Goal: Task Accomplishment & Management: Use online tool/utility

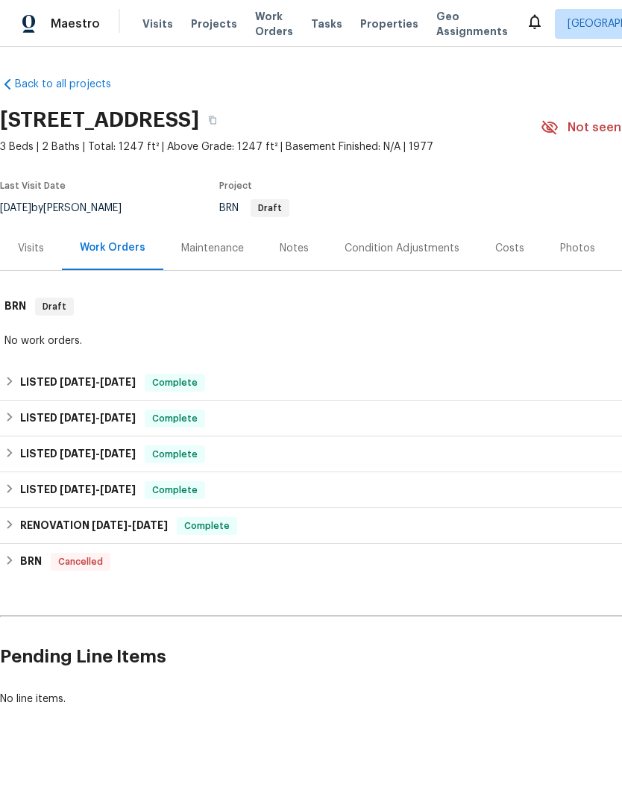
click at [286, 241] on div "Notes" at bounding box center [294, 248] width 29 height 15
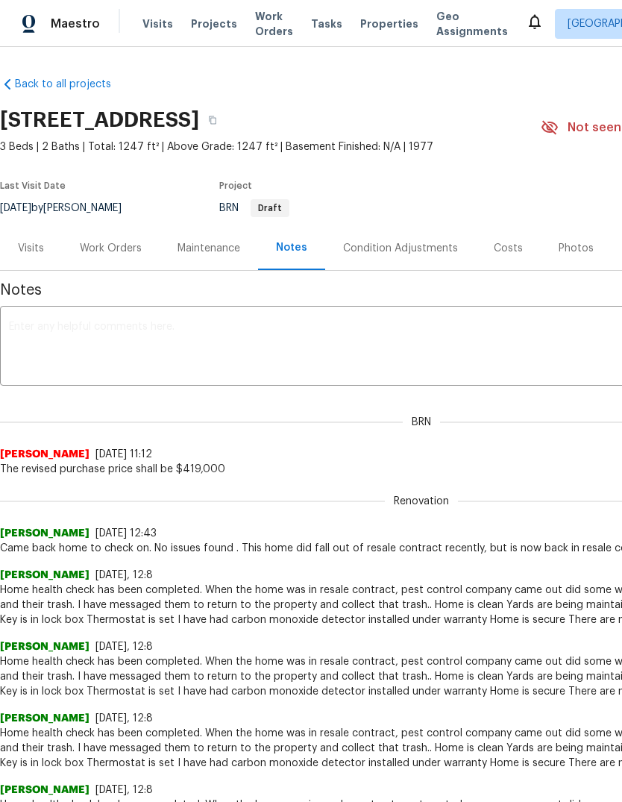
click at [39, 334] on textarea at bounding box center [421, 348] width 825 height 52
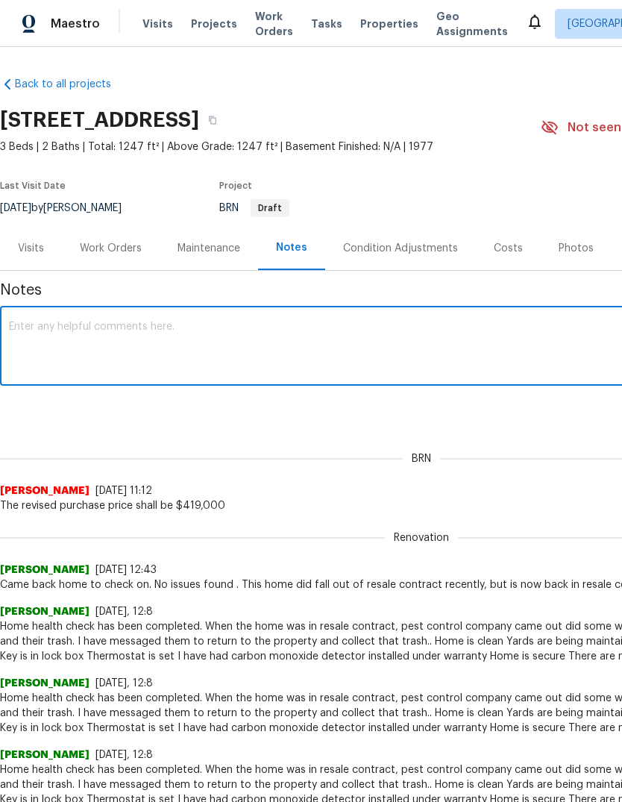
click at [51, 342] on textarea at bounding box center [421, 348] width 825 height 52
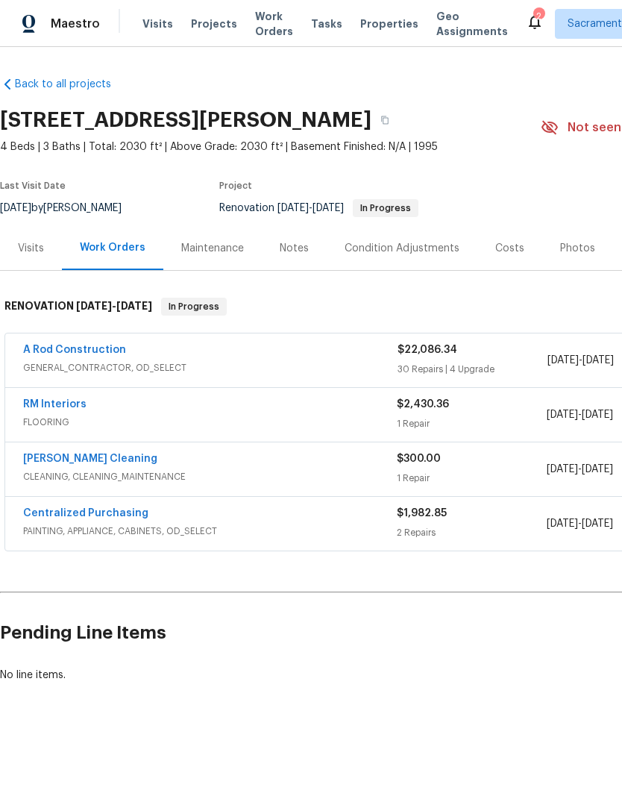
click at [45, 403] on link "RM Interiors" at bounding box center [54, 404] width 63 height 10
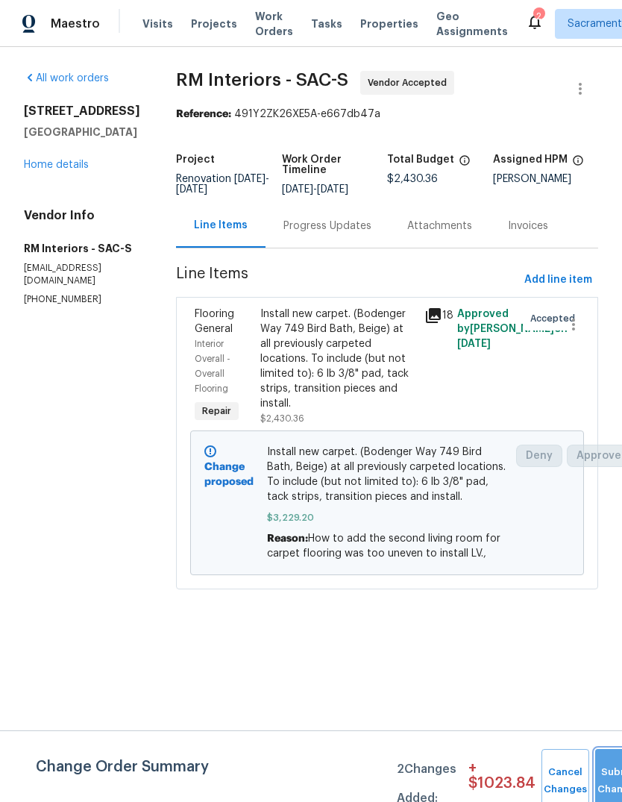
click at [601, 774] on button "Submit Changes" at bounding box center [619, 781] width 48 height 64
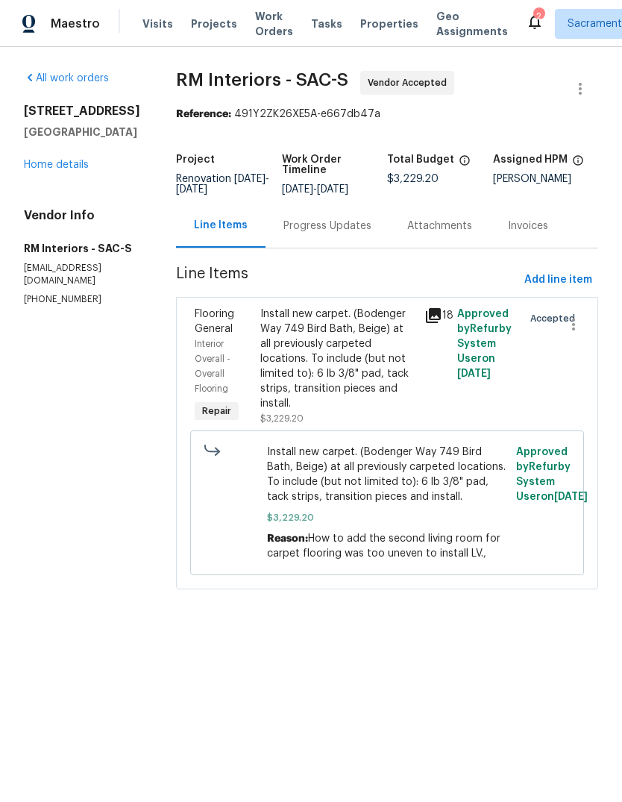
click at [57, 180] on div "All work orders [STREET_ADDRESS] Home details Vendor Info RM Interiors - SAC-S …" at bounding box center [82, 188] width 116 height 235
click at [66, 164] on link "Home details" at bounding box center [56, 165] width 65 height 10
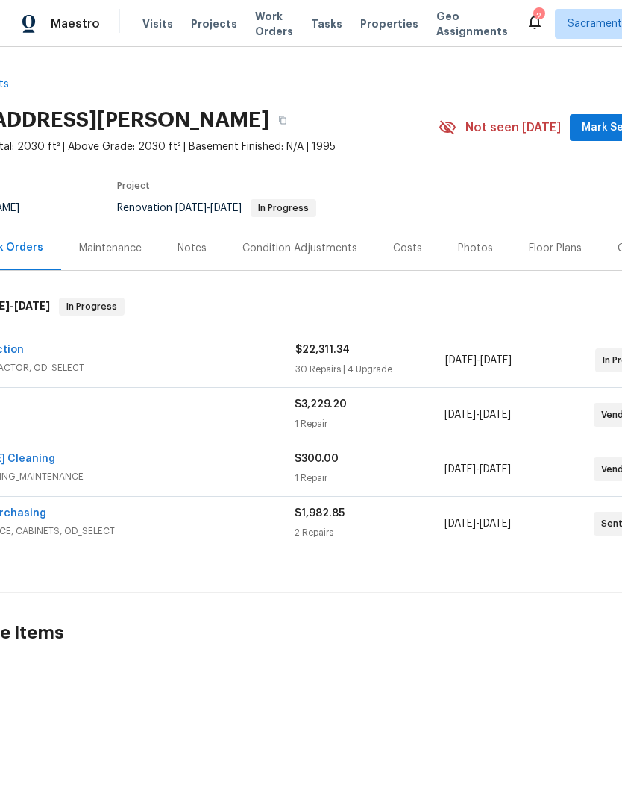
scroll to position [0, 97]
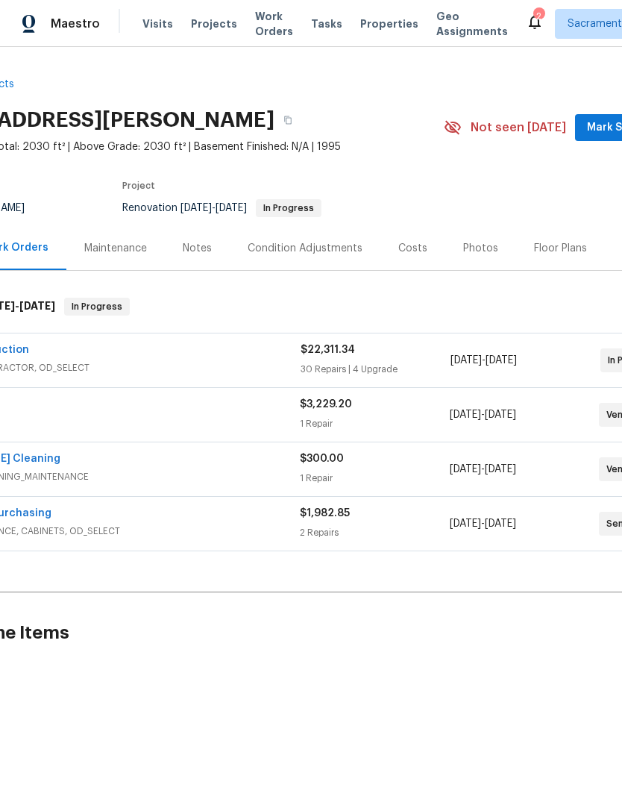
click at [401, 239] on div "Costs" at bounding box center [413, 248] width 65 height 44
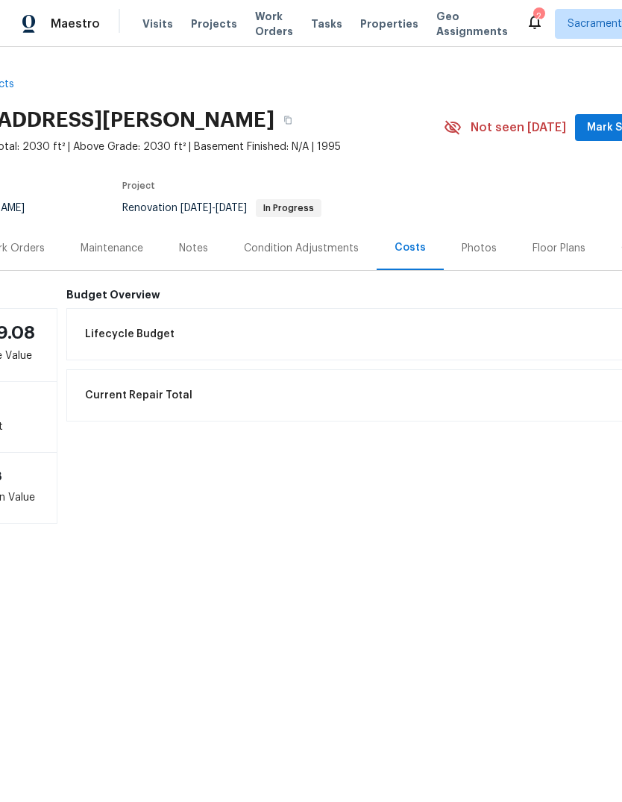
click at [96, 293] on h6 "Budget Overview" at bounding box center [406, 295] width 681 height 12
click at [102, 336] on span "Lifecycle Budget" at bounding box center [130, 334] width 90 height 15
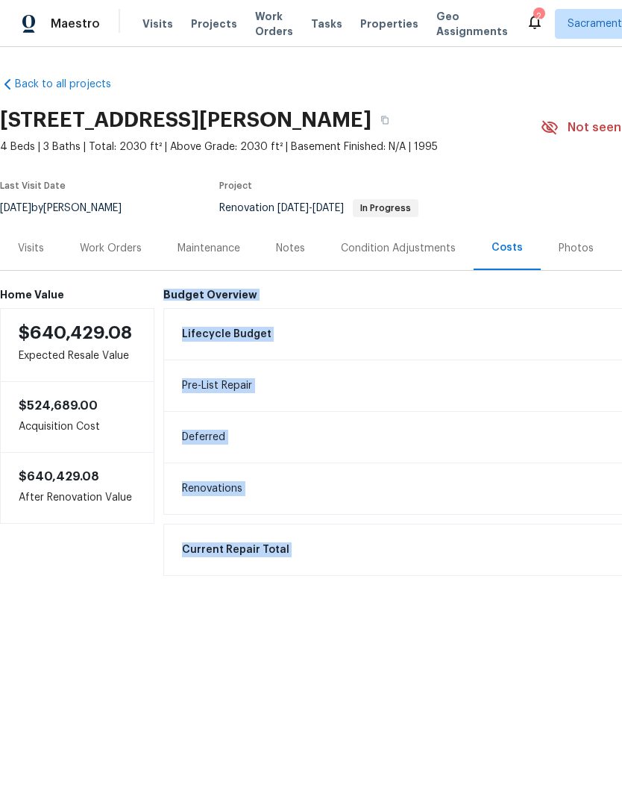
copy div "Budget Overview Lifecycle Budget $29,536.00 Pre-List Repair $29,536.00 Deferred…"
click at [286, 250] on div "Notes" at bounding box center [290, 248] width 29 height 15
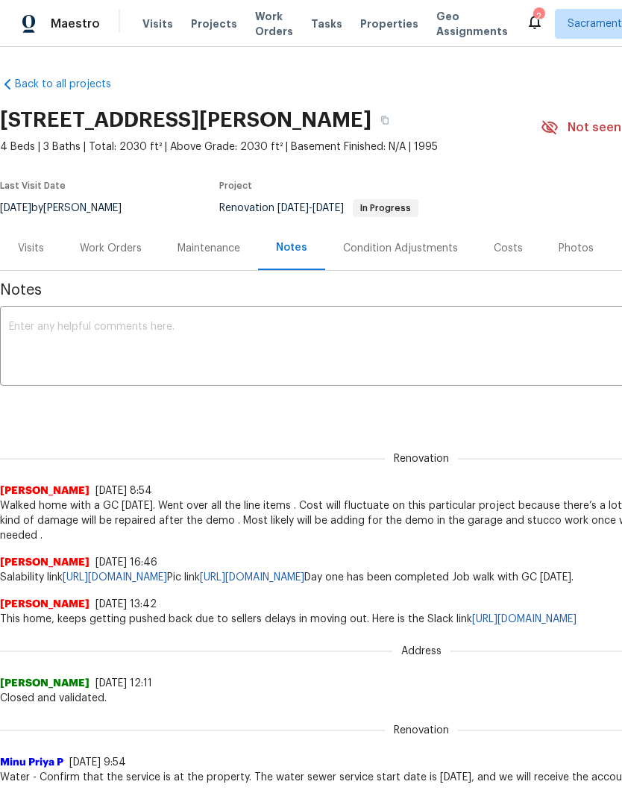
click at [25, 334] on textarea at bounding box center [421, 348] width 825 height 52
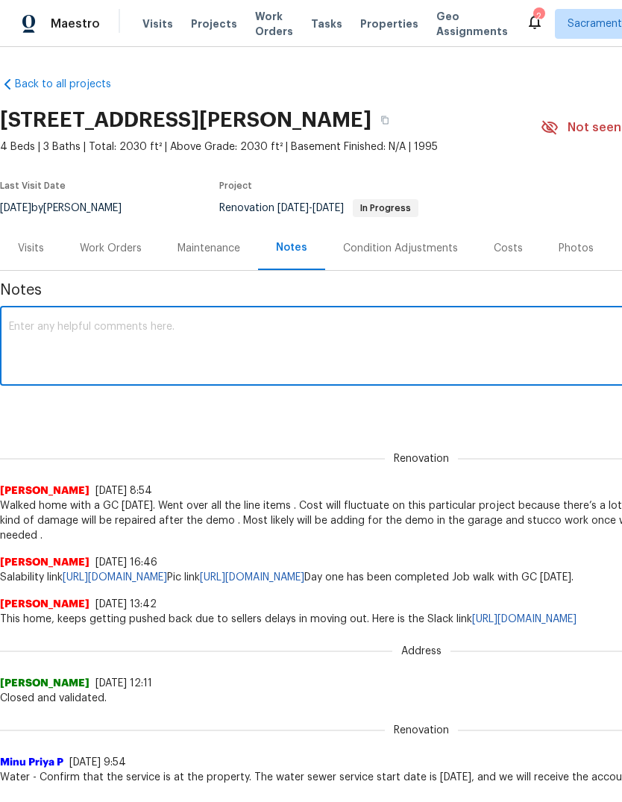
paste textarea "Budget Overview Lifecycle Budget $29,536.00 Pre-List Repair $29,536.00 Deferred…"
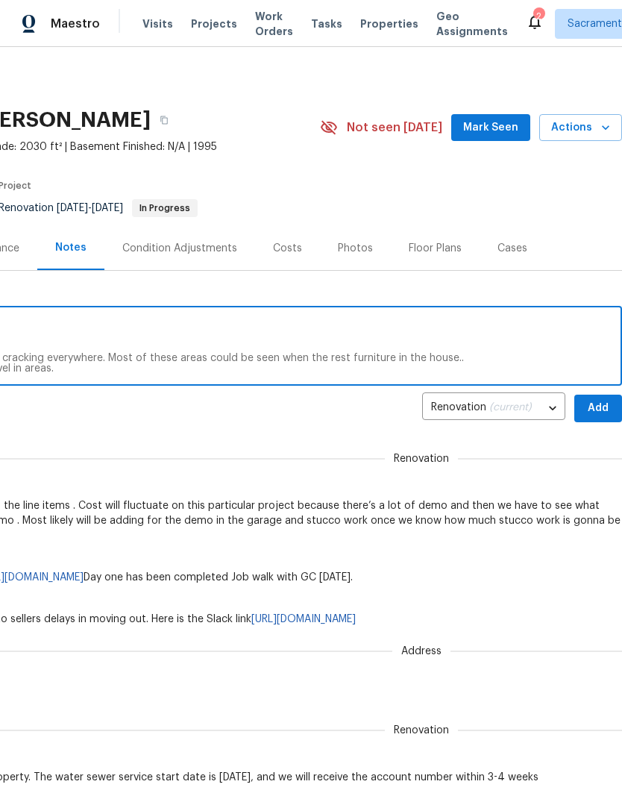
scroll to position [0, 221]
type textarea "Budget Overview Lifecycle Budget $29,536.00 Pre-List Repair $29,536.00 Deferred…"
click at [592, 407] on span "Add" at bounding box center [599, 408] width 24 height 19
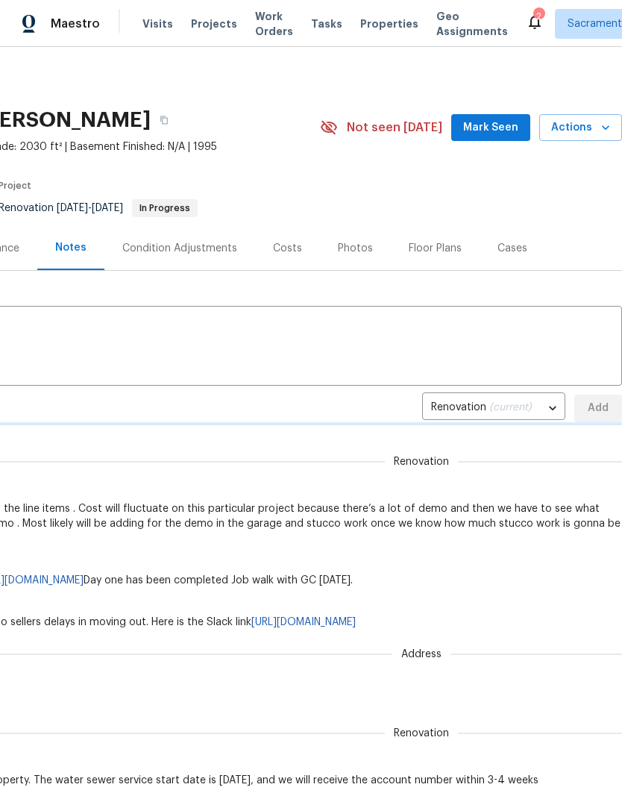
scroll to position [0, 0]
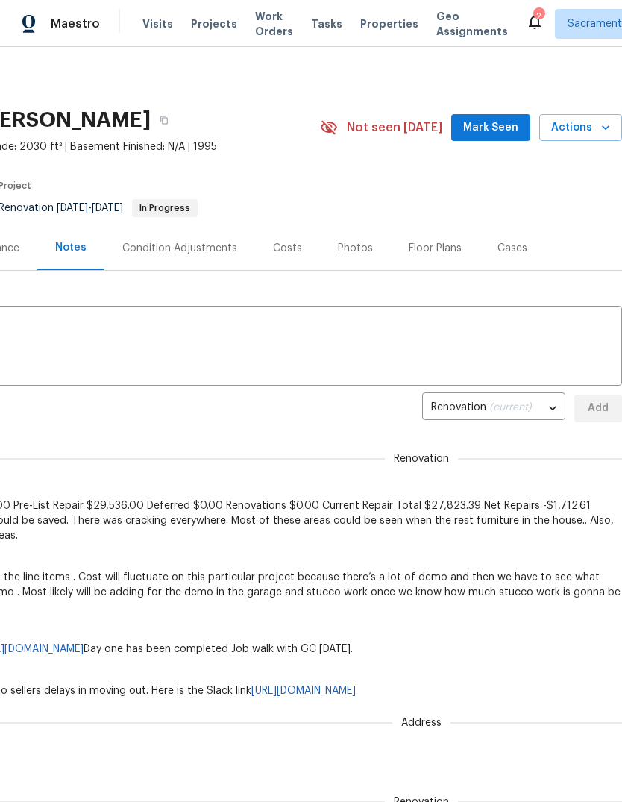
click at [593, 412] on div "Renovation (current) abca0da4-ac1e-4c62-b6a9-c680bd2031cc ​ Add" at bounding box center [200, 409] width 843 height 28
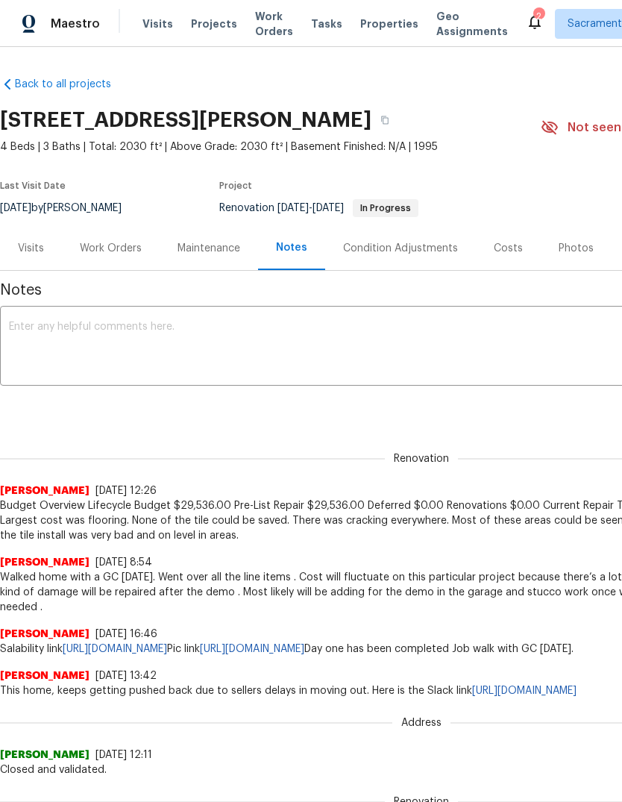
click at [116, 258] on div "Work Orders" at bounding box center [111, 248] width 98 height 44
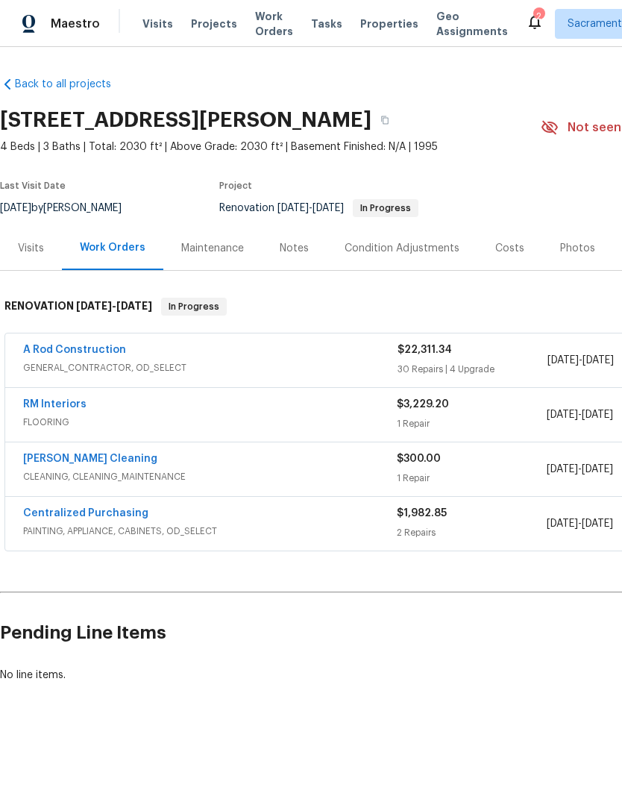
click at [49, 354] on link "A Rod Construction" at bounding box center [74, 350] width 103 height 10
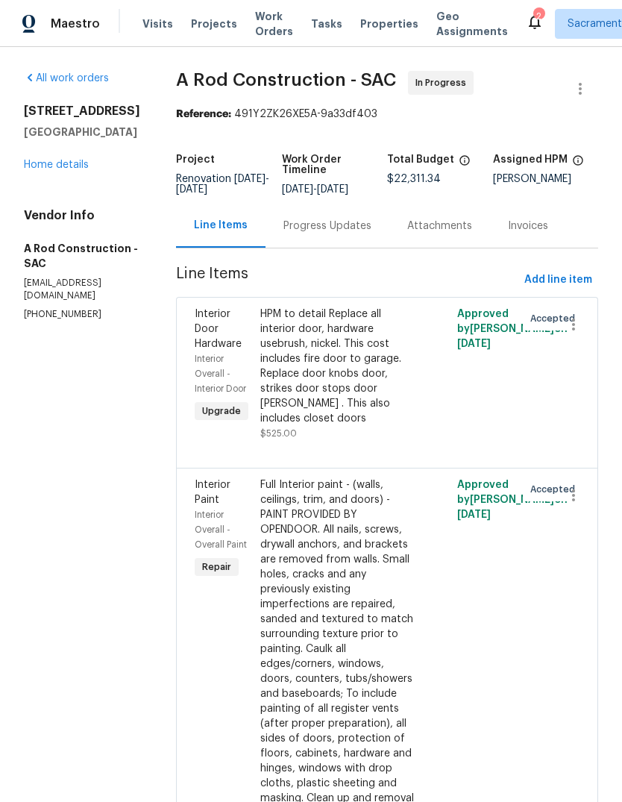
click at [53, 160] on link "Home details" at bounding box center [56, 165] width 65 height 10
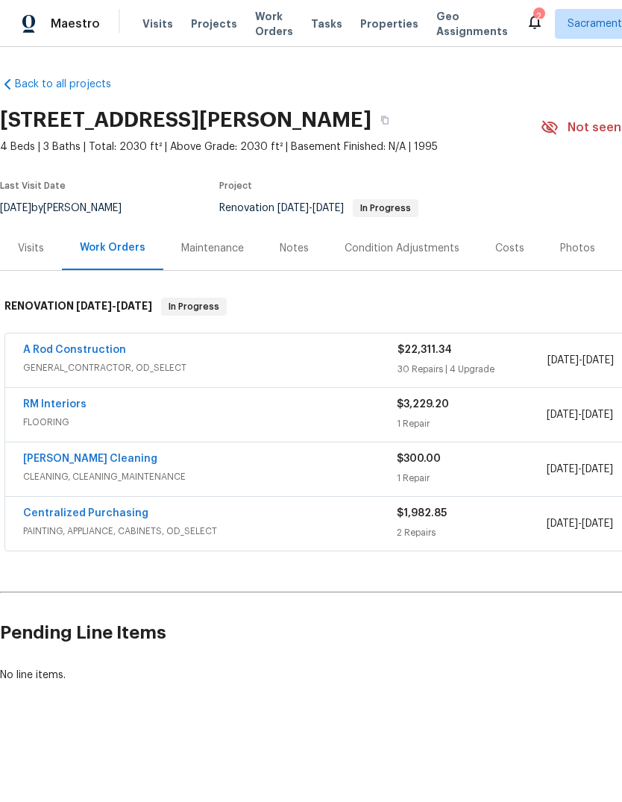
click at [293, 258] on div "Notes" at bounding box center [294, 248] width 65 height 44
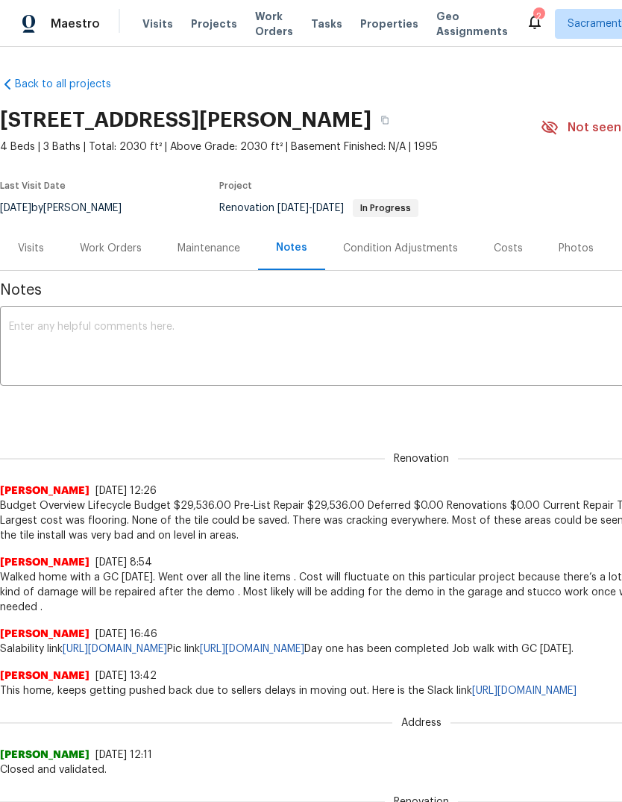
click at [112, 251] on div "Work Orders" at bounding box center [111, 248] width 62 height 15
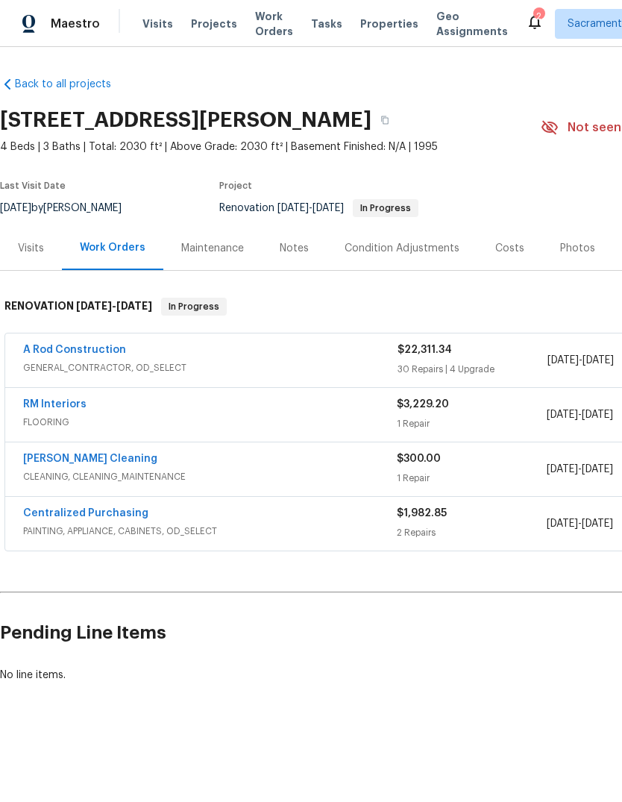
click at [28, 401] on link "RM Interiors" at bounding box center [54, 404] width 63 height 10
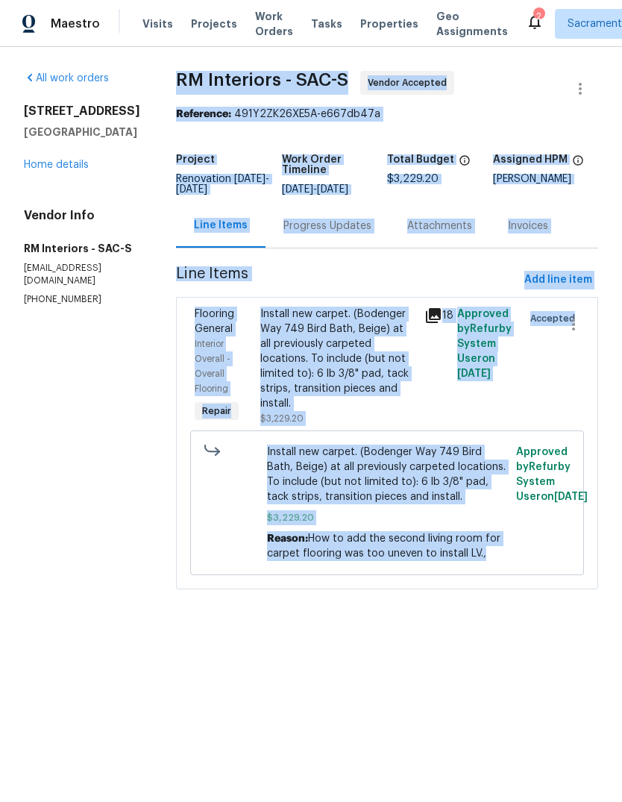
click at [56, 168] on link "Home details" at bounding box center [56, 165] width 65 height 10
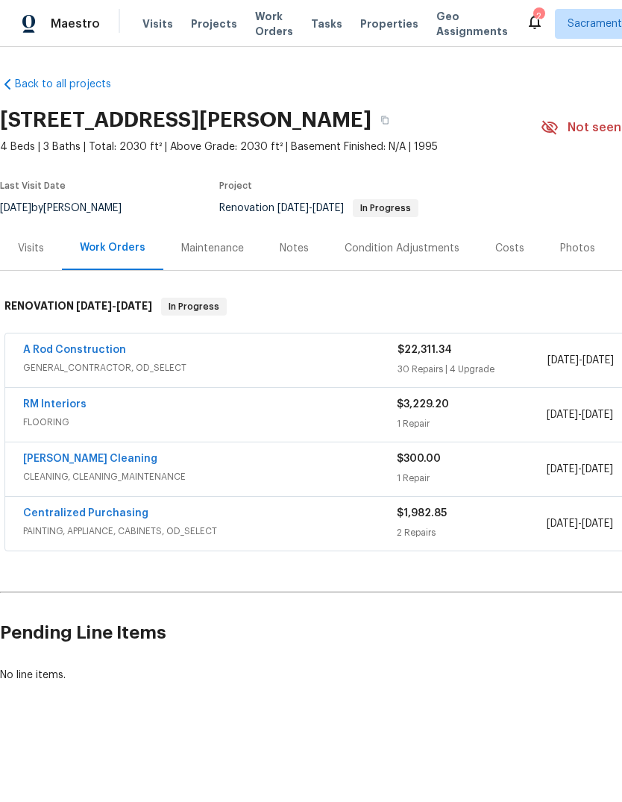
click at [286, 234] on div "Notes" at bounding box center [294, 248] width 65 height 44
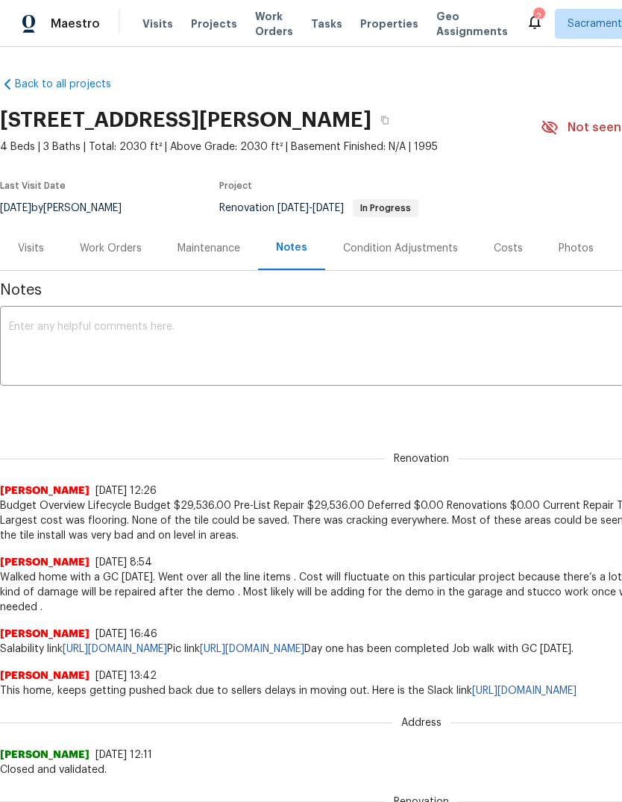
click at [37, 356] on textarea at bounding box center [421, 348] width 825 height 52
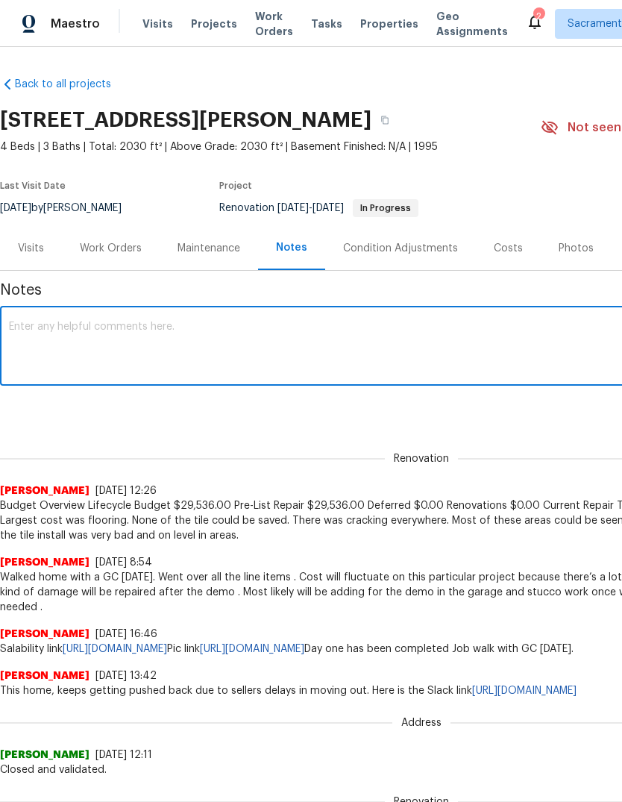
click at [38, 339] on textarea at bounding box center [421, 348] width 825 height 52
paste textarea "RM Interiors - SAC-S Vendor Accepted Reference: 491Y2ZK26XE5A-e667db47a Project…"
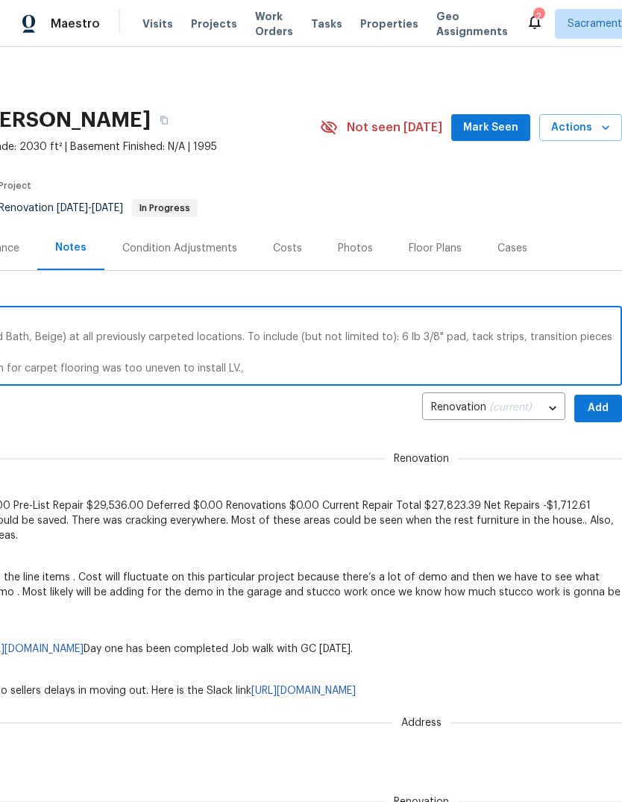
scroll to position [0, 221]
type textarea "RM Interiors - SAC-S Vendor Accepted Reference: 491Y2ZK26XE5A-e667db47a Project…"
click at [604, 406] on span "Add" at bounding box center [599, 408] width 24 height 19
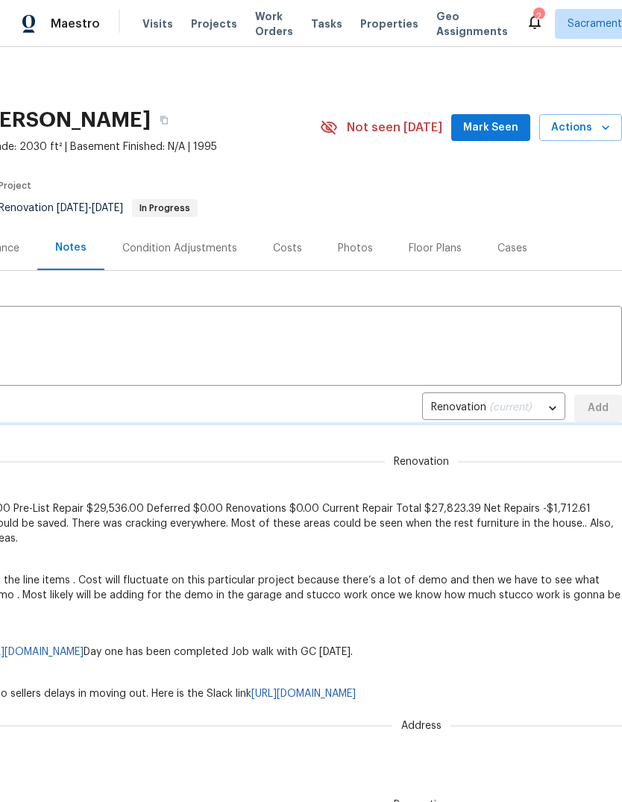
scroll to position [0, 0]
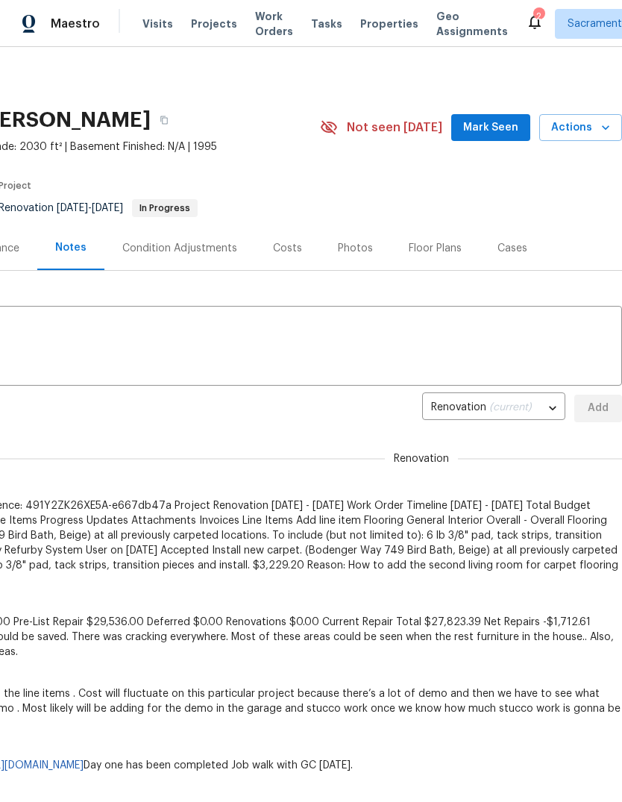
click at [75, 254] on div "Notes" at bounding box center [70, 247] width 31 height 15
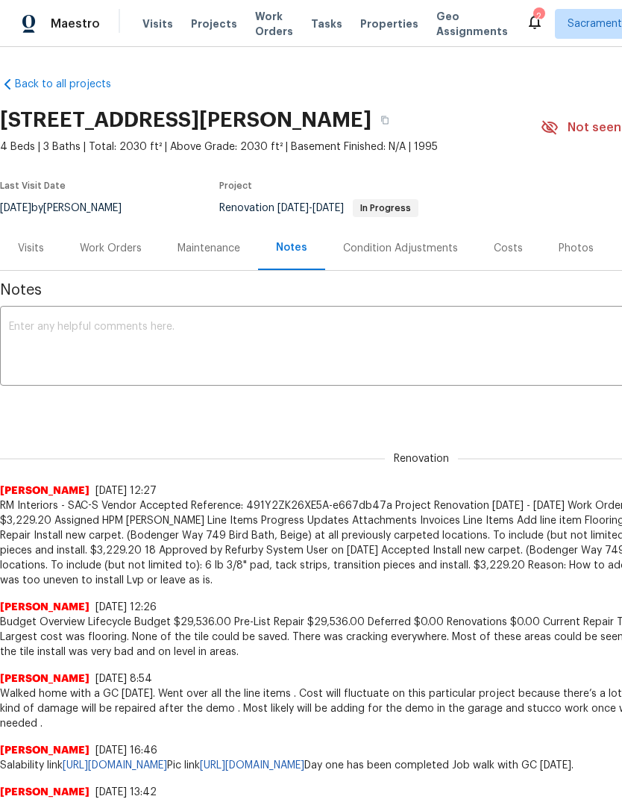
click at [105, 266] on div "Work Orders" at bounding box center [111, 248] width 98 height 44
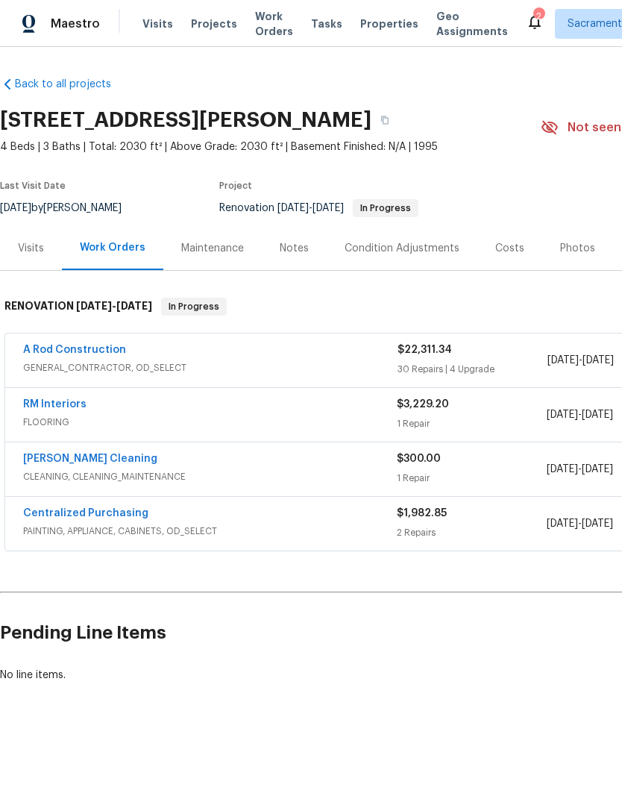
click at [36, 463] on link "[PERSON_NAME] Cleaning" at bounding box center [90, 459] width 134 height 10
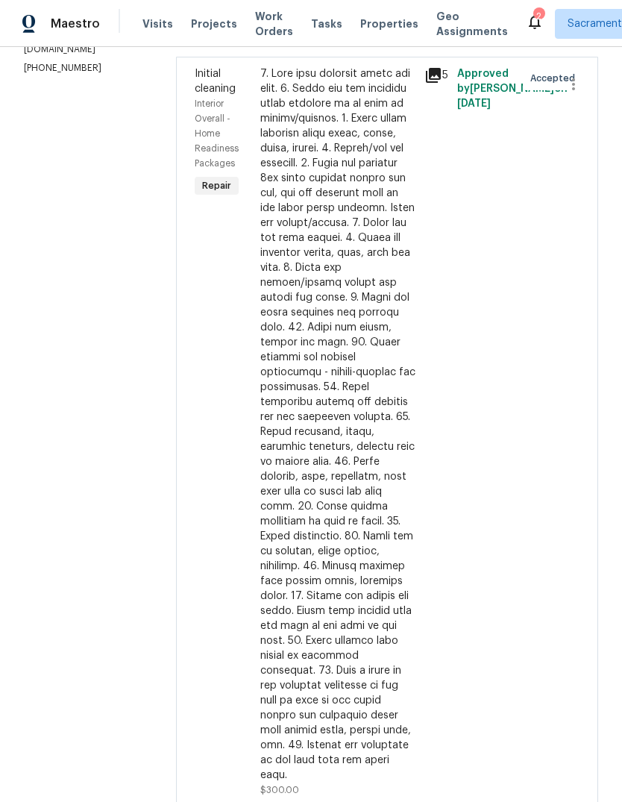
scroll to position [246, 0]
click at [81, 307] on section "All work orders [STREET_ADDRESS] Home details Vendor Info [PERSON_NAME] Cleanin…" at bounding box center [82, 334] width 116 height 1019
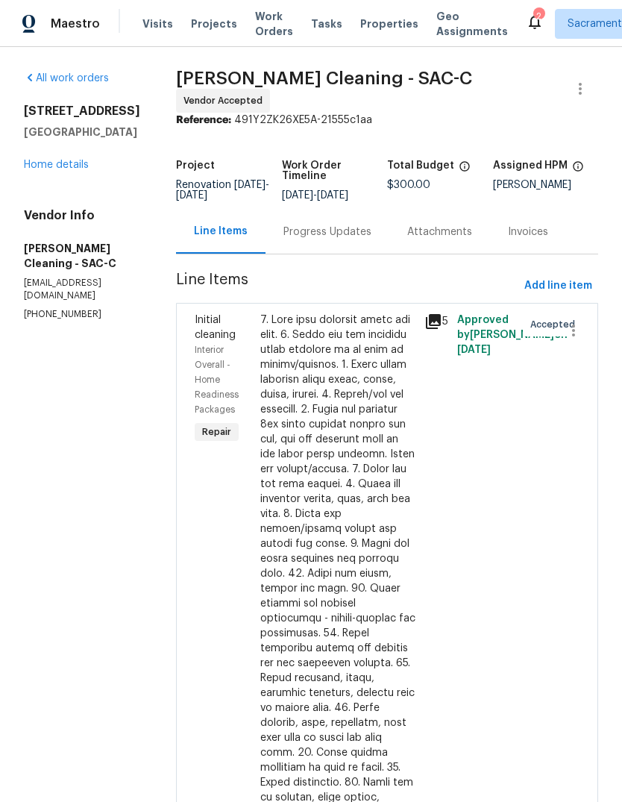
scroll to position [0, 0]
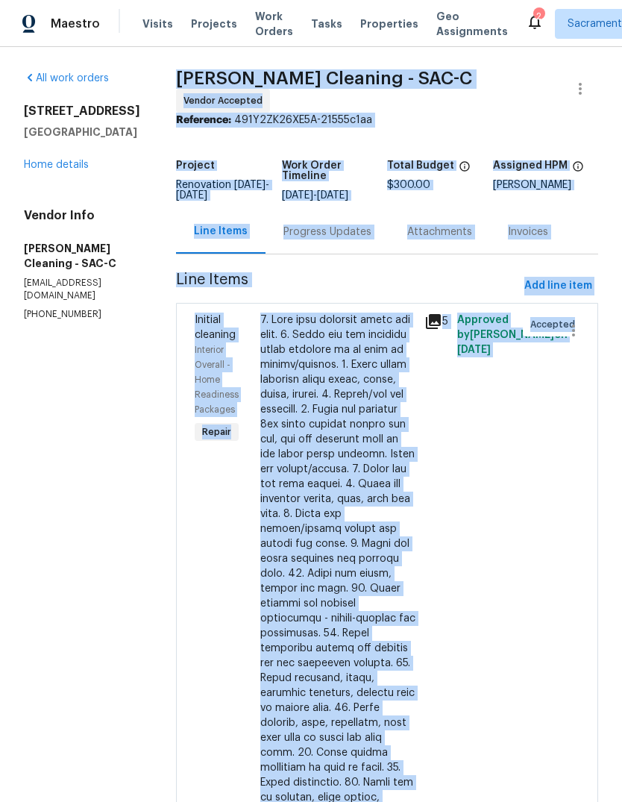
copy section "[PERSON_NAME] Cleaning - SAC-C Vendor Accepted Reference: 491Y2ZK26XE5A-21555c1…"
click at [78, 160] on link "Home details" at bounding box center [56, 165] width 65 height 10
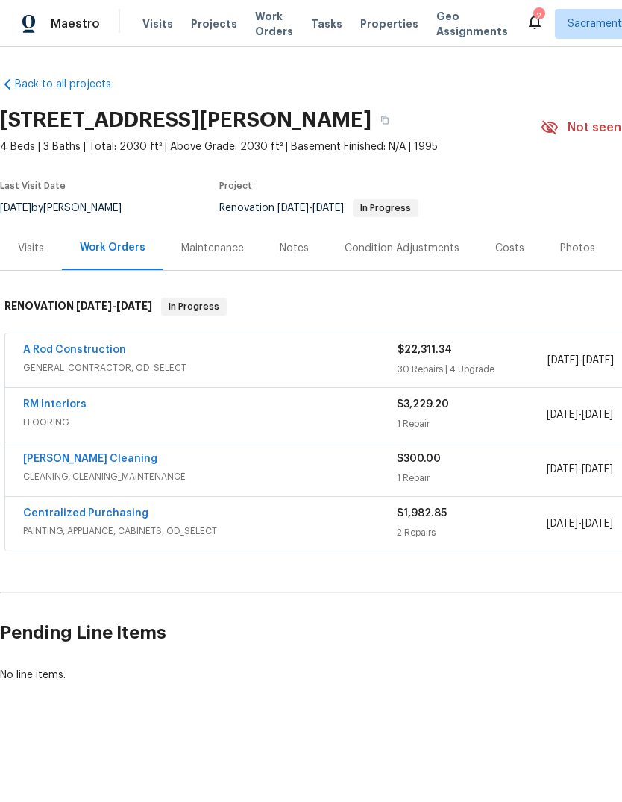
click at [301, 246] on div "Notes" at bounding box center [294, 248] width 29 height 15
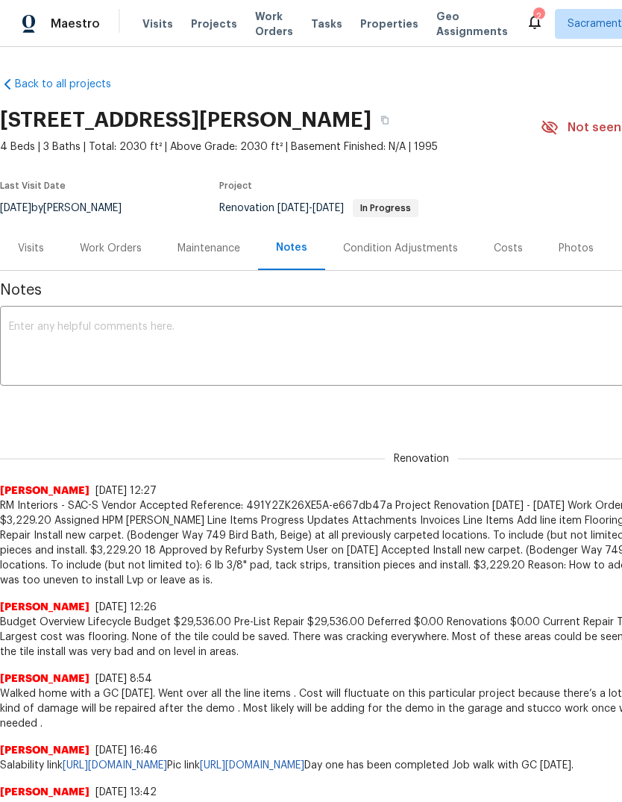
click at [78, 329] on textarea at bounding box center [421, 348] width 825 height 52
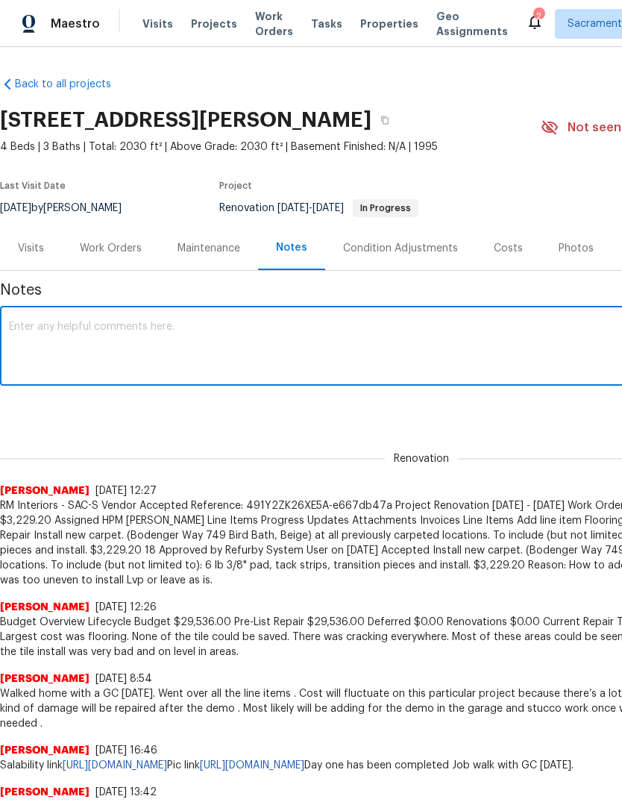
click at [81, 333] on textarea at bounding box center [421, 348] width 825 height 52
paste textarea "[PERSON_NAME] Cleaning - SAC-C Vendor Accepted Reference: 491Y2ZK26XE5A-21555c1…"
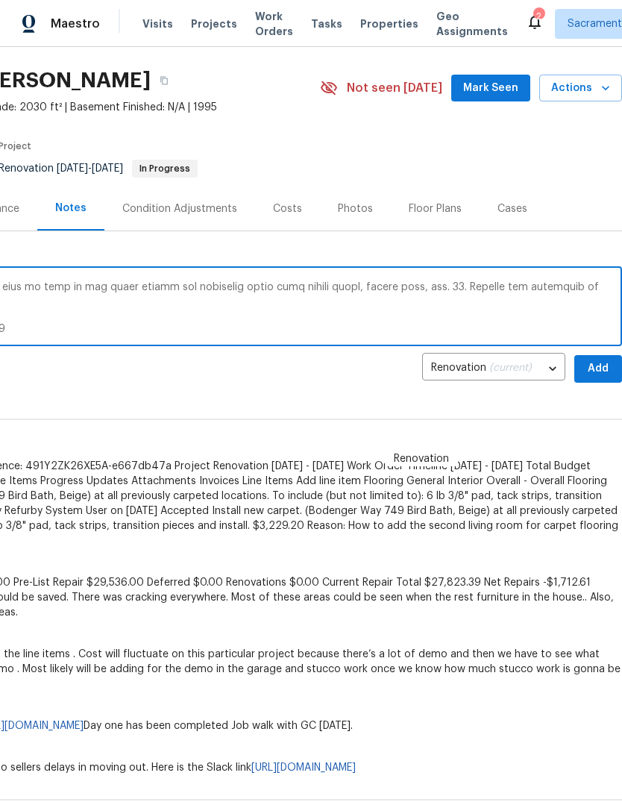
scroll to position [40, 221]
type textarea "[PERSON_NAME] Cleaning - SAC-C Vendor Accepted Reference: 491Y2ZK26XE5A-21555c1…"
click at [592, 369] on span "Add" at bounding box center [599, 369] width 24 height 19
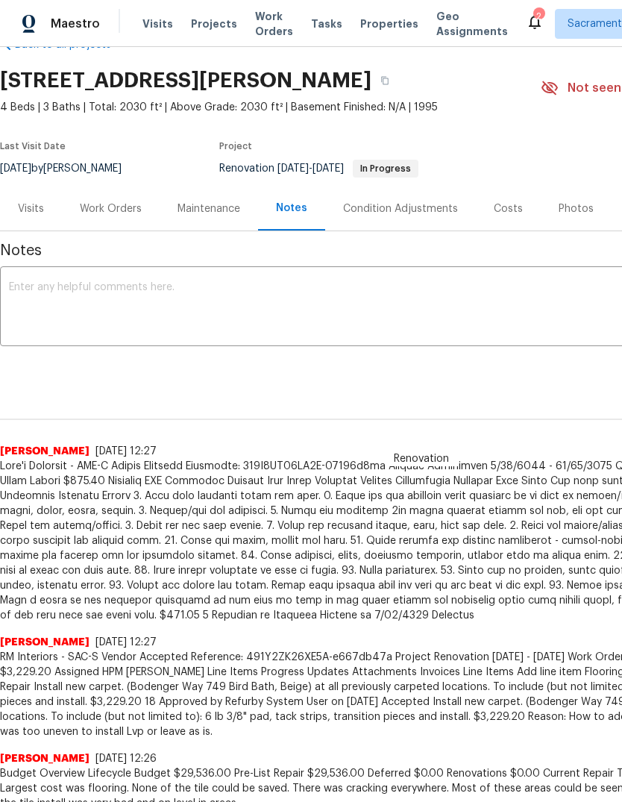
scroll to position [40, 0]
click at [111, 211] on div "Work Orders" at bounding box center [111, 208] width 62 height 15
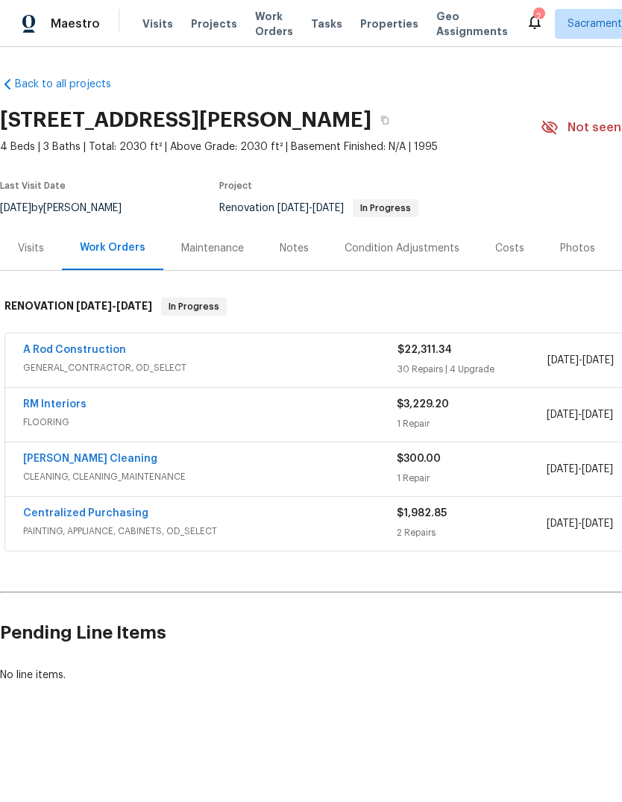
click at [40, 517] on link "Centralized Purchasing" at bounding box center [85, 513] width 125 height 10
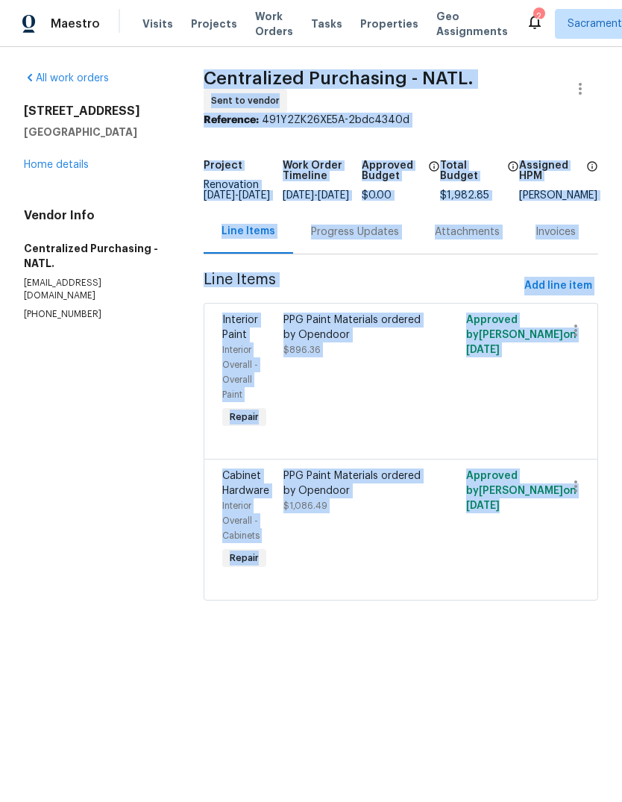
click at [60, 165] on link "Home details" at bounding box center [56, 165] width 65 height 10
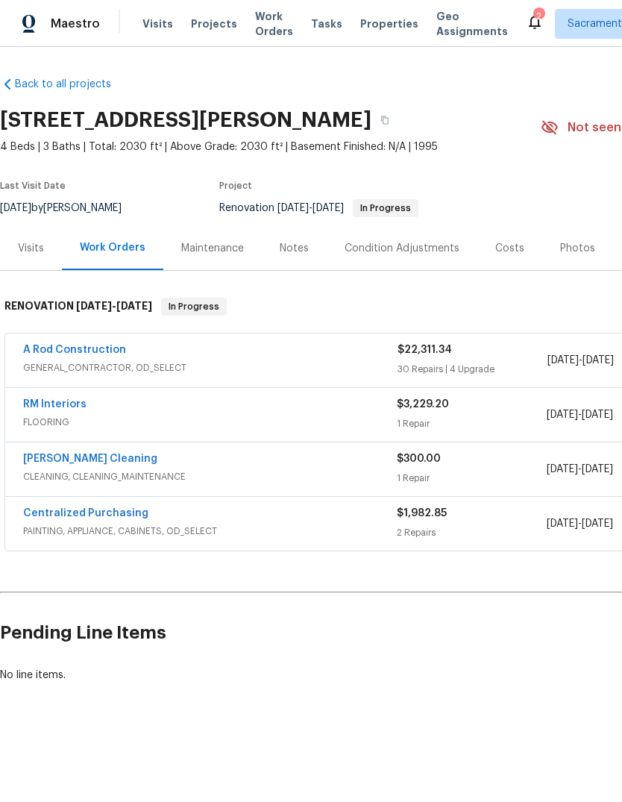
click at [290, 245] on div "Notes" at bounding box center [294, 248] width 29 height 15
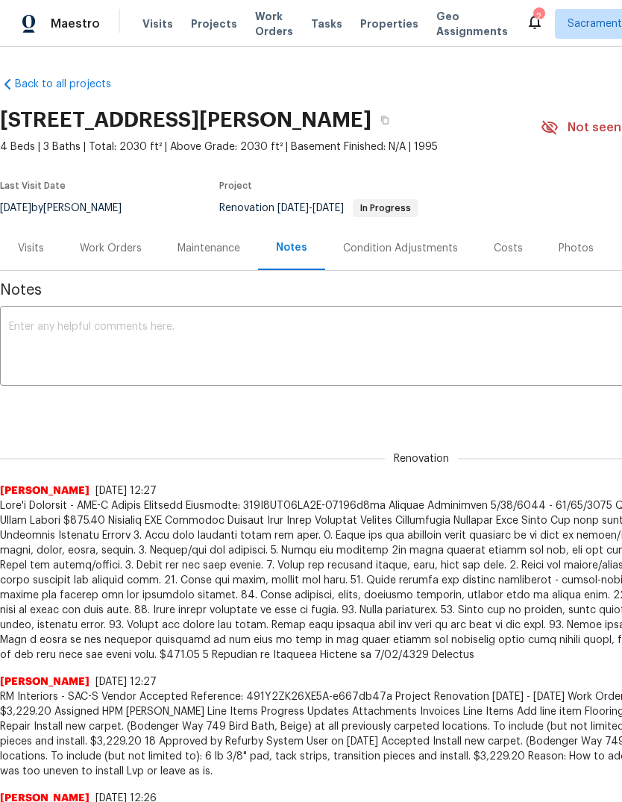
click at [56, 336] on textarea at bounding box center [421, 348] width 825 height 52
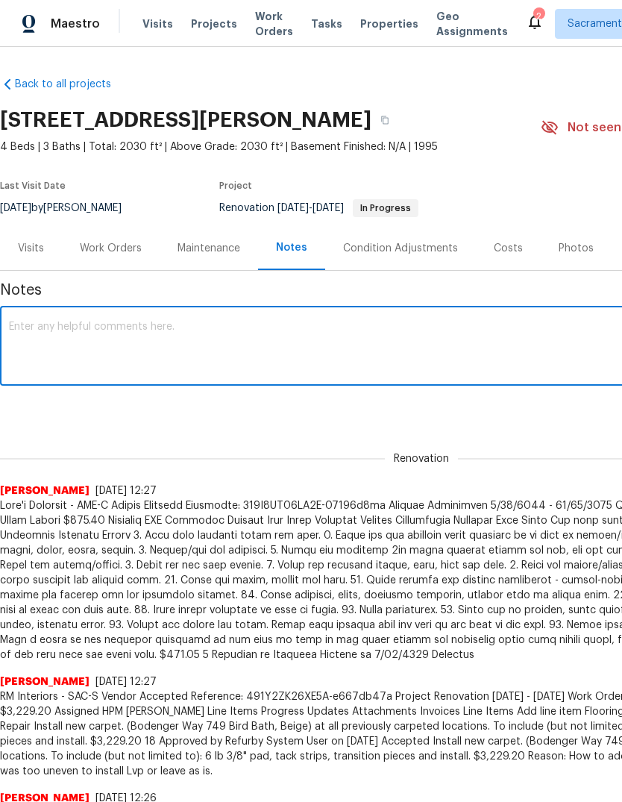
click at [52, 338] on textarea at bounding box center [421, 348] width 825 height 52
paste textarea "Centralized Purchasing - NATL. Sent to vendor Reference: 491Y2ZK26XE5A-2bdc4340…"
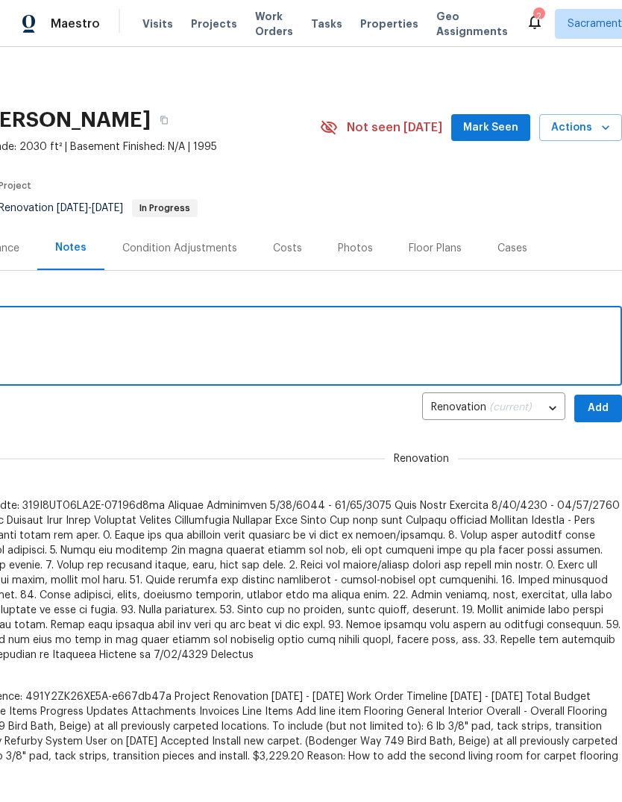
scroll to position [0, 221]
type textarea "Centralized Purchasing - NATL. Sent to vendor Reference: 491Y2ZK26XE5A-2bdc4340…"
click at [604, 413] on span "Add" at bounding box center [599, 408] width 24 height 19
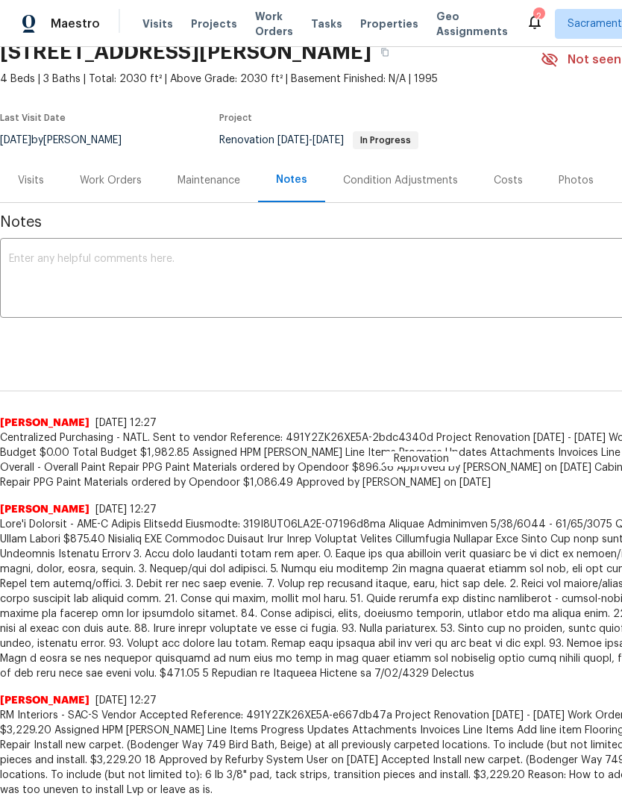
scroll to position [71, 0]
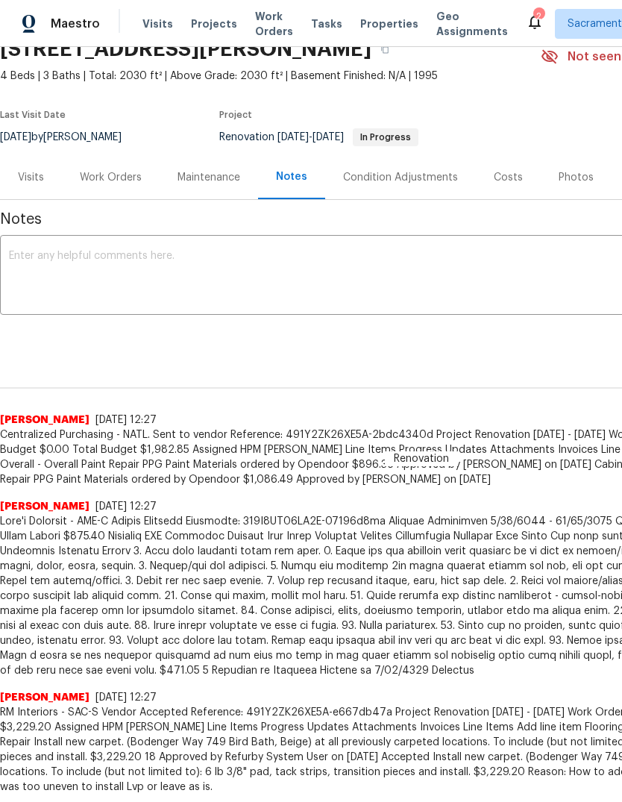
click at [101, 185] on div "Work Orders" at bounding box center [111, 177] width 98 height 44
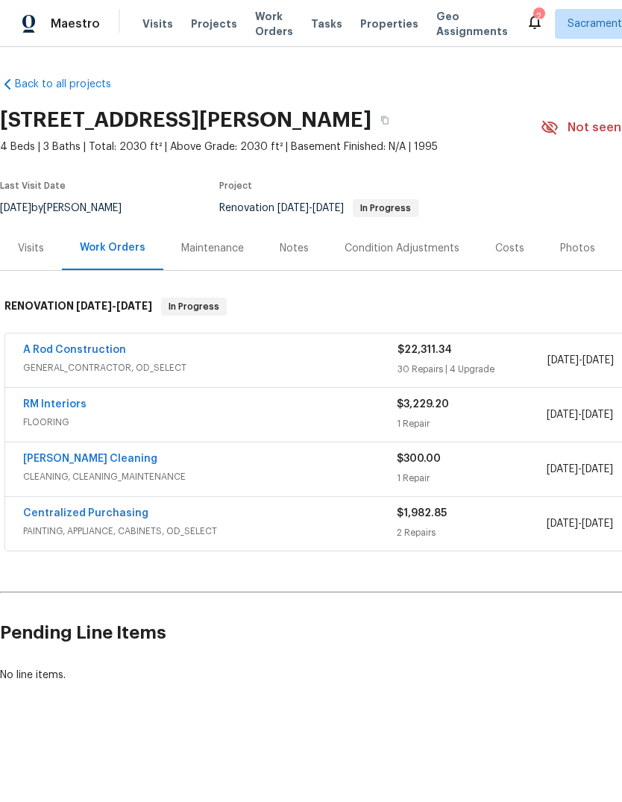
click at [43, 365] on span "GENERAL_CONTRACTOR, OD_SELECT" at bounding box center [210, 367] width 375 height 15
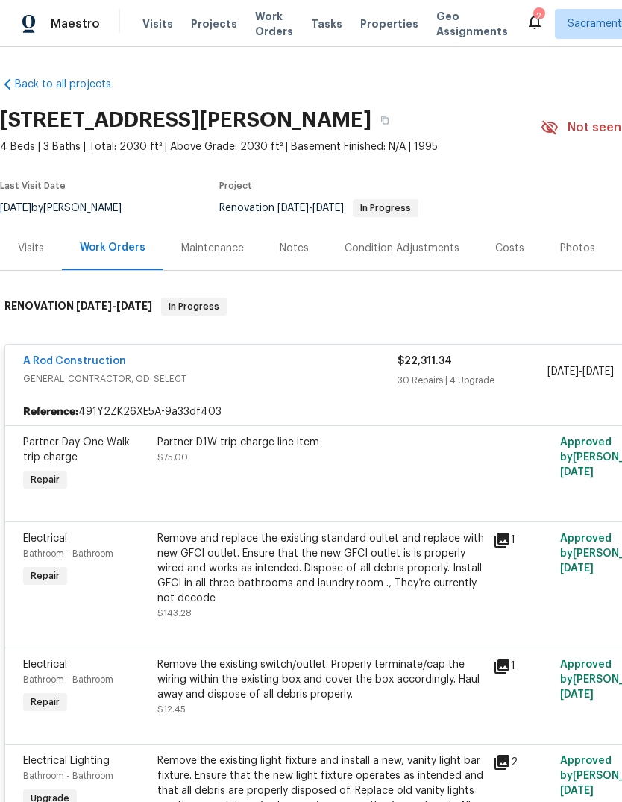
click at [29, 360] on link "A Rod Construction" at bounding box center [74, 361] width 103 height 10
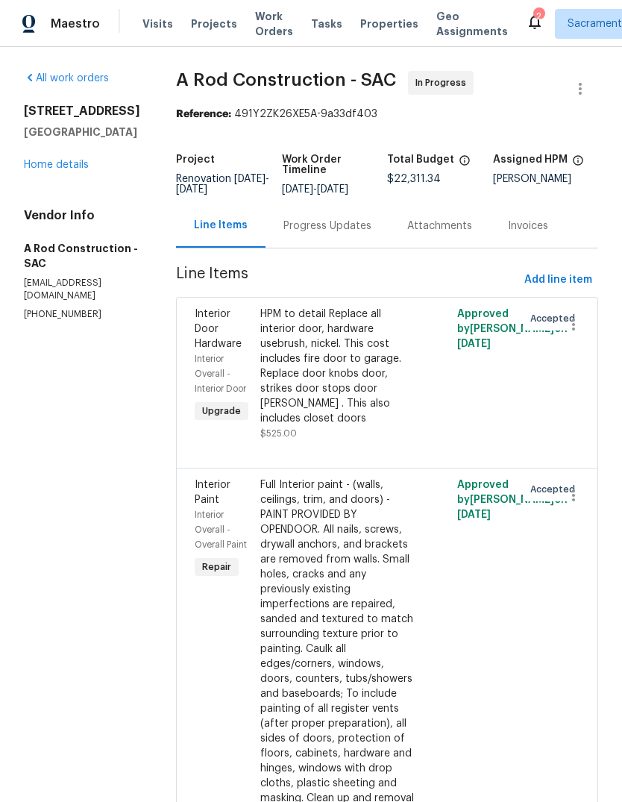
click at [211, 78] on span "A Rod Construction - SAC" at bounding box center [286, 80] width 220 height 18
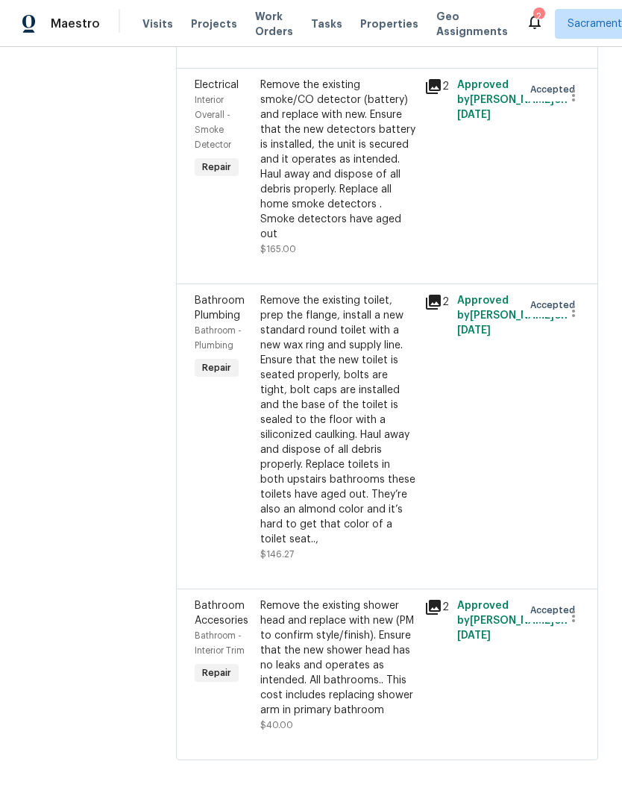
scroll to position [6443, 0]
click at [397, 733] on div "Remove the existing shower head and replace with new (PM to confirm style/finis…" at bounding box center [337, 665] width 155 height 134
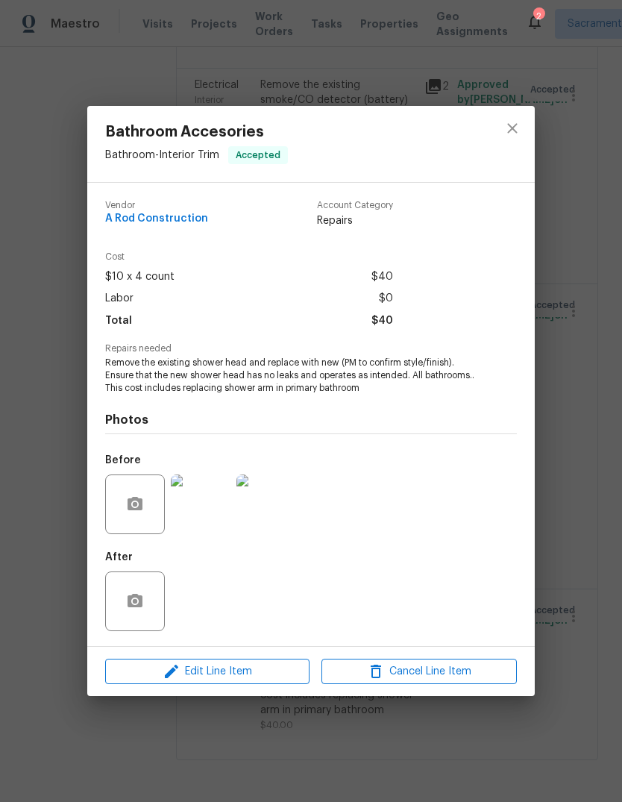
click at [40, 533] on div "Bathroom Accesories Bathroom - Interior Trim Accepted Vendor A Rod Construction…" at bounding box center [311, 401] width 622 height 802
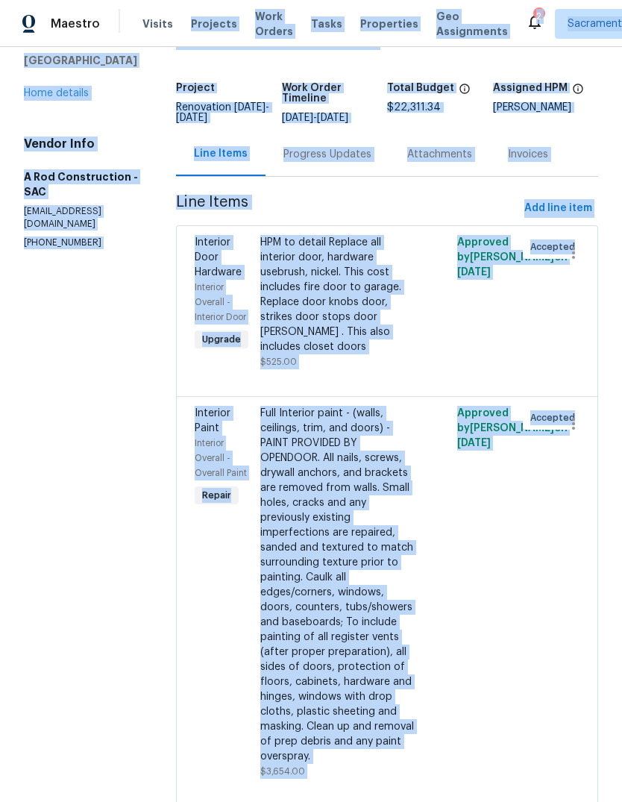
scroll to position [0, 0]
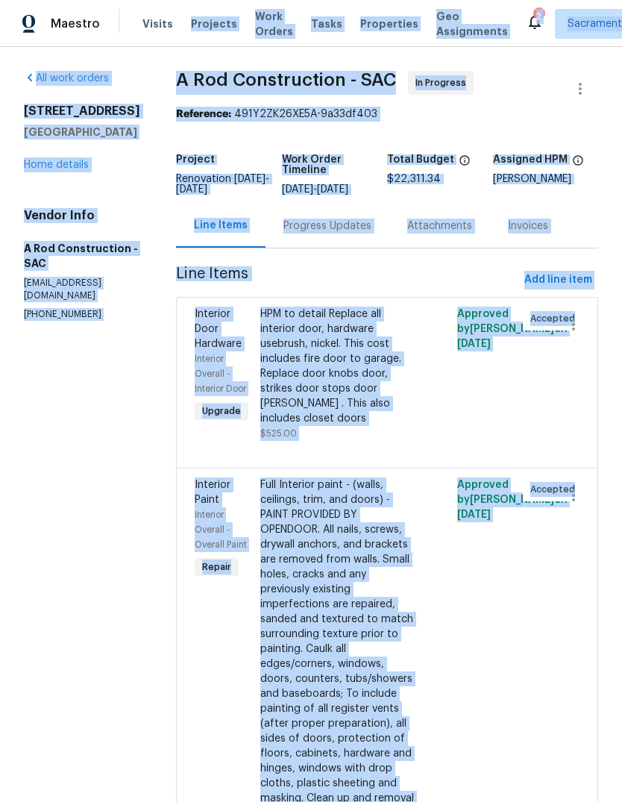
copy div "Projects Work Orders Tasks Properties Geo Assignments 2 [GEOGRAPHIC_DATA] + 2 […"
click at [78, 16] on span "Maestro" at bounding box center [75, 23] width 49 height 15
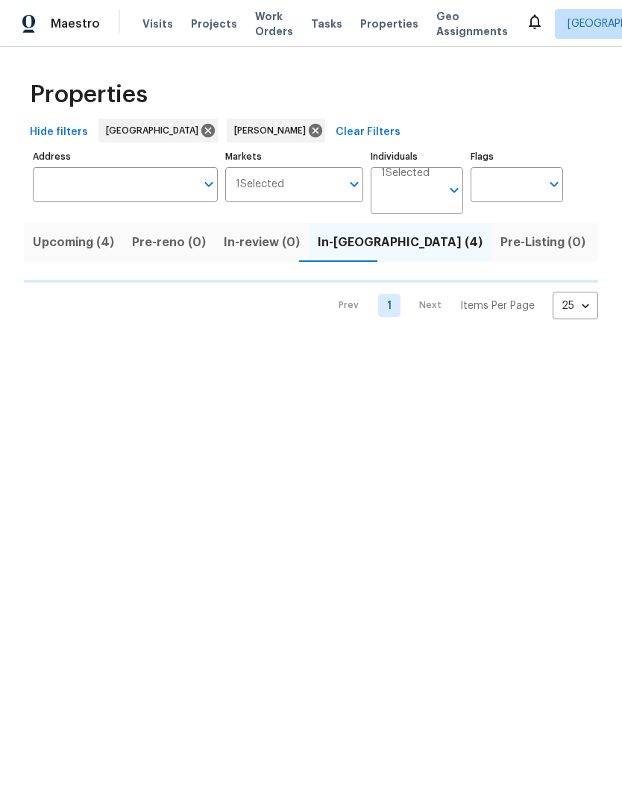
scroll to position [0, 26]
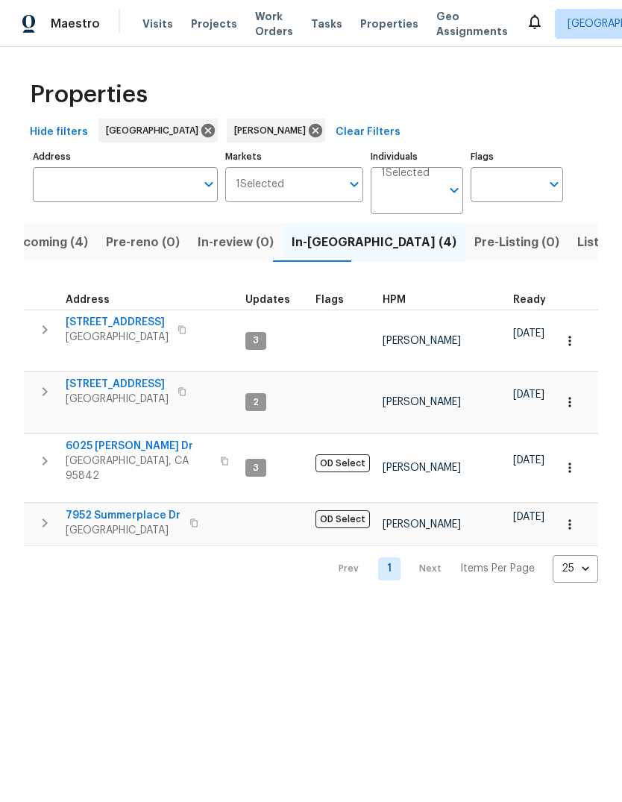
click at [89, 379] on span "[STREET_ADDRESS]" at bounding box center [117, 384] width 103 height 15
click at [41, 383] on icon "button" at bounding box center [45, 392] width 18 height 18
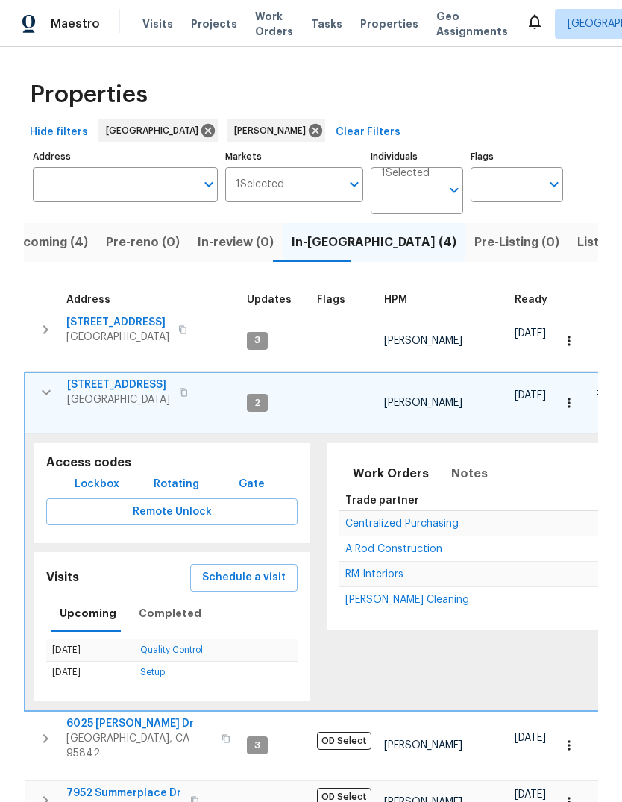
click at [250, 569] on span "Schedule a visit" at bounding box center [244, 578] width 84 height 19
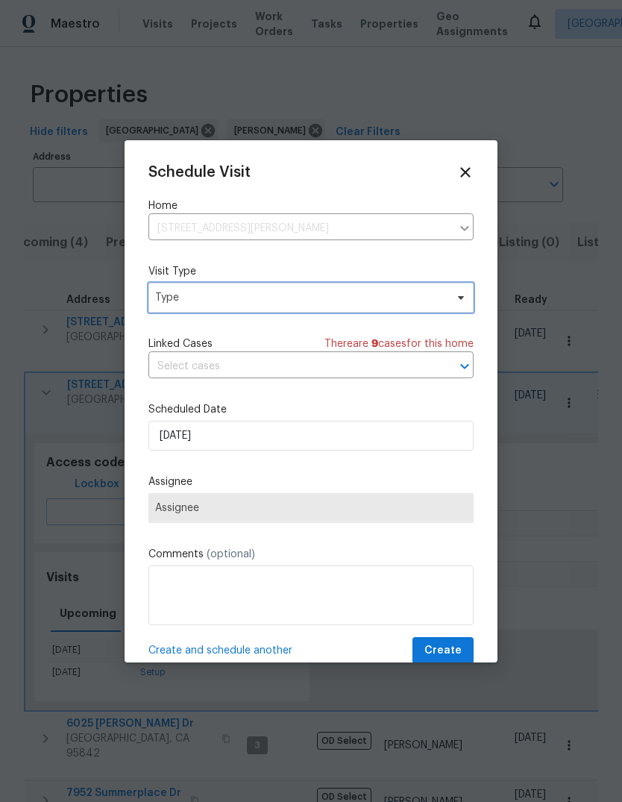
click at [359, 298] on span "Type" at bounding box center [300, 297] width 290 height 15
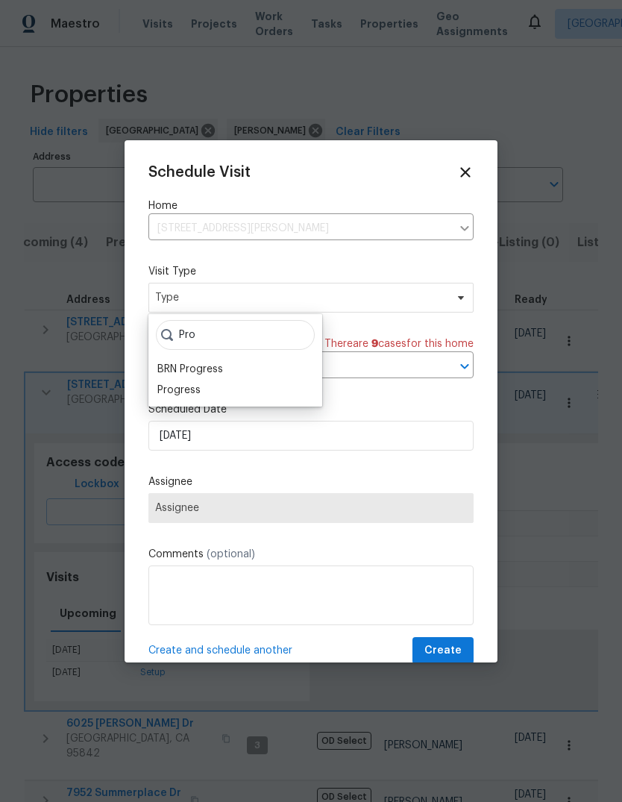
type input "Pro"
click at [188, 390] on div "Progress" at bounding box center [178, 390] width 43 height 15
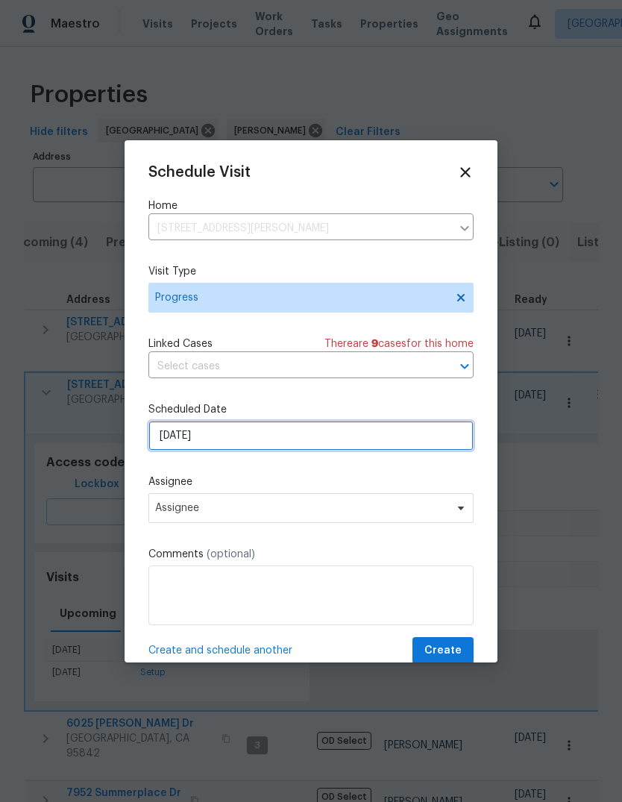
click at [313, 443] on input "[DATE]" at bounding box center [310, 436] width 325 height 30
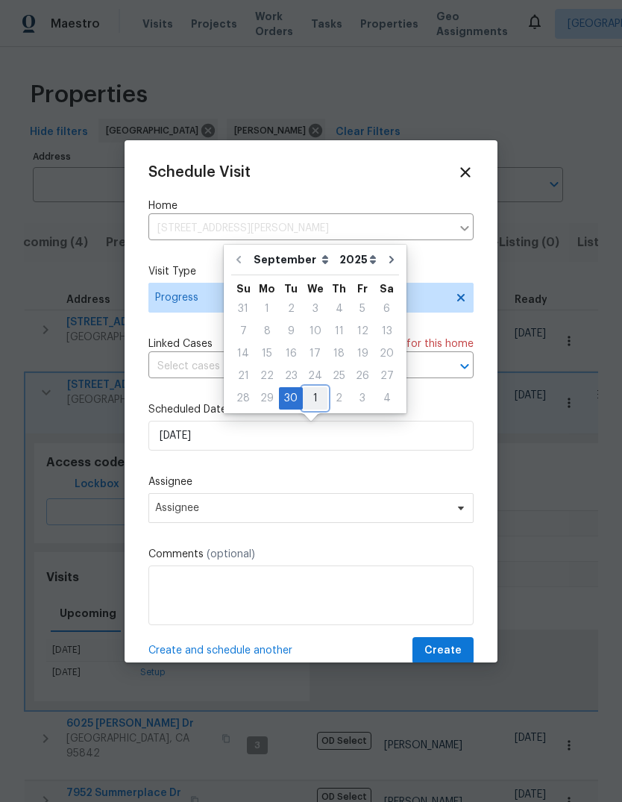
click at [315, 395] on div "1" at bounding box center [315, 398] width 25 height 21
type input "10/1/2025"
select select "9"
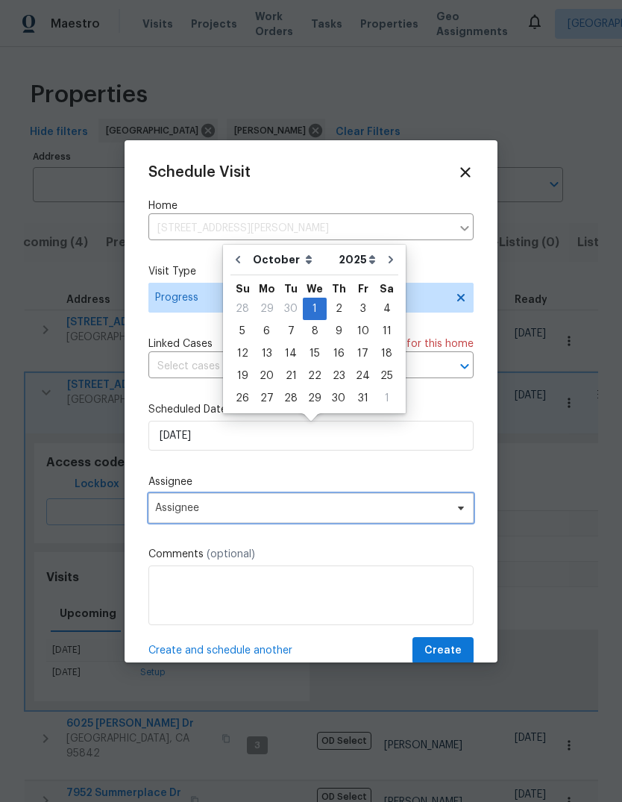
click at [454, 520] on span "Assignee" at bounding box center [310, 508] width 325 height 30
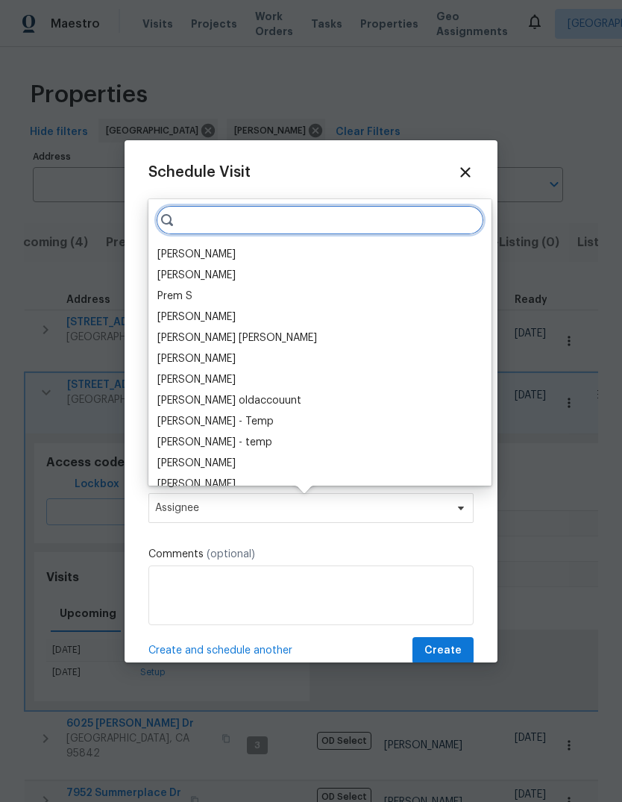
click at [225, 219] on input "search" at bounding box center [320, 220] width 328 height 30
type input "P"
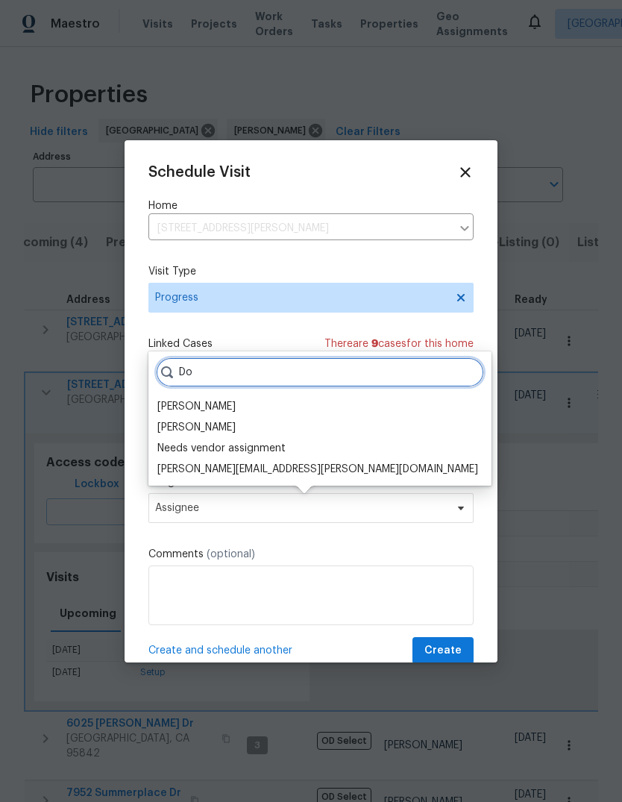
type input "Do"
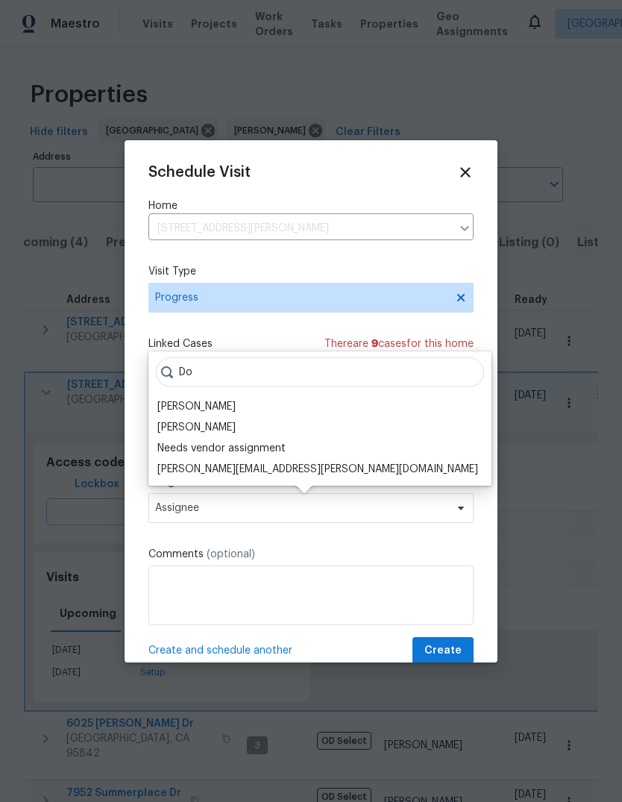
click at [175, 412] on div "[PERSON_NAME]" at bounding box center [196, 406] width 78 height 15
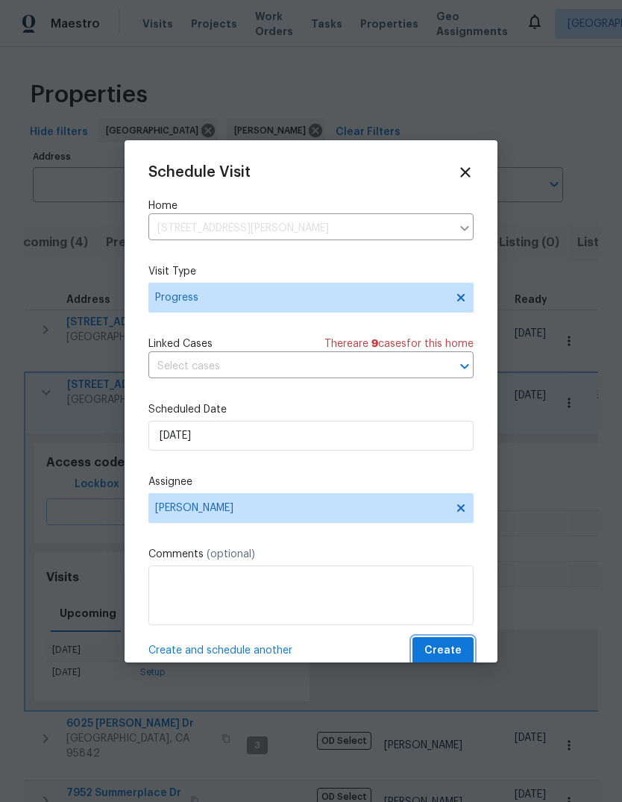
click at [448, 646] on span "Create" at bounding box center [443, 651] width 37 height 19
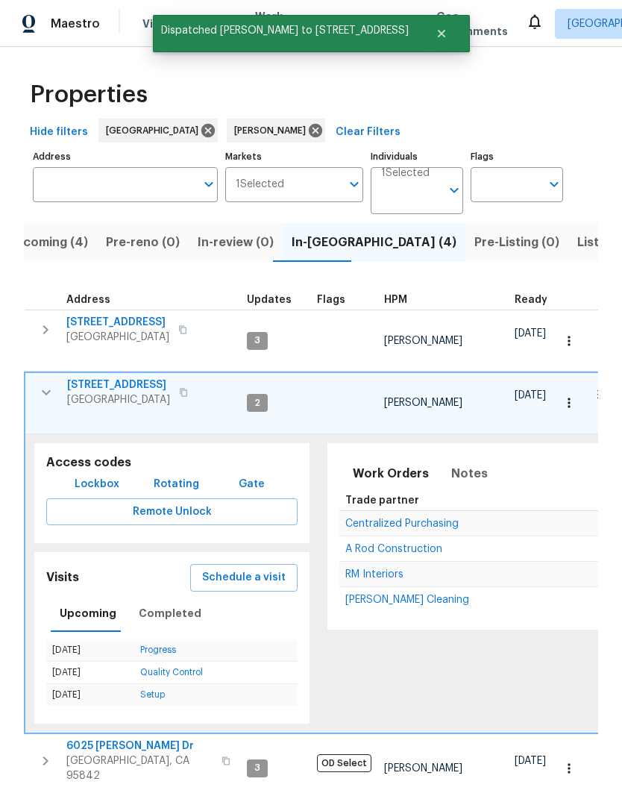
click at [40, 384] on icon "button" at bounding box center [46, 393] width 18 height 18
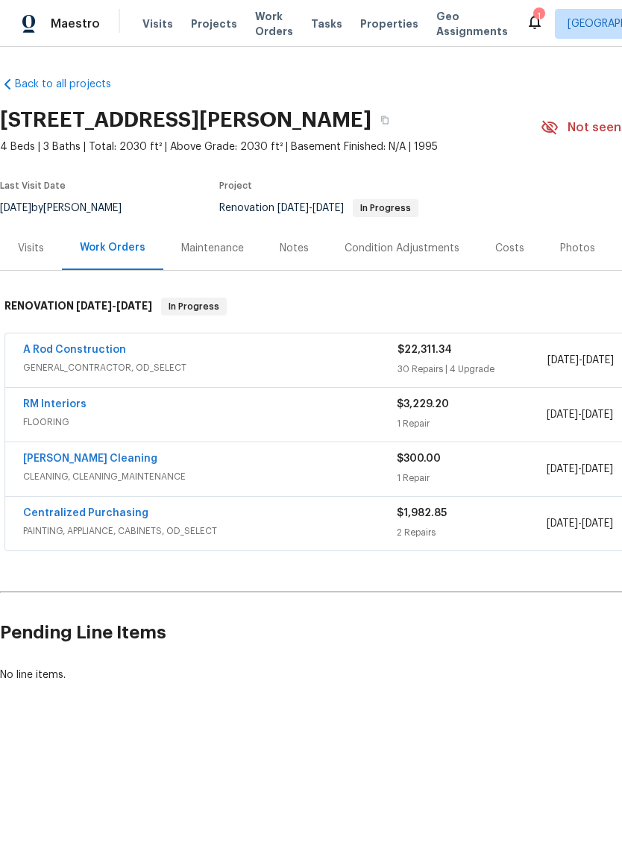
click at [280, 243] on div "Notes" at bounding box center [294, 248] width 29 height 15
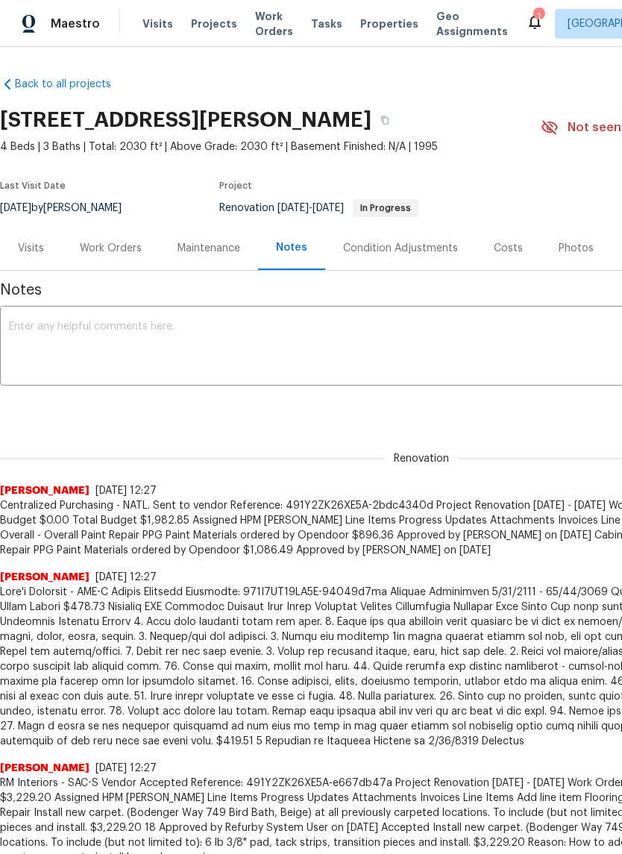
click at [63, 340] on textarea at bounding box center [421, 348] width 825 height 52
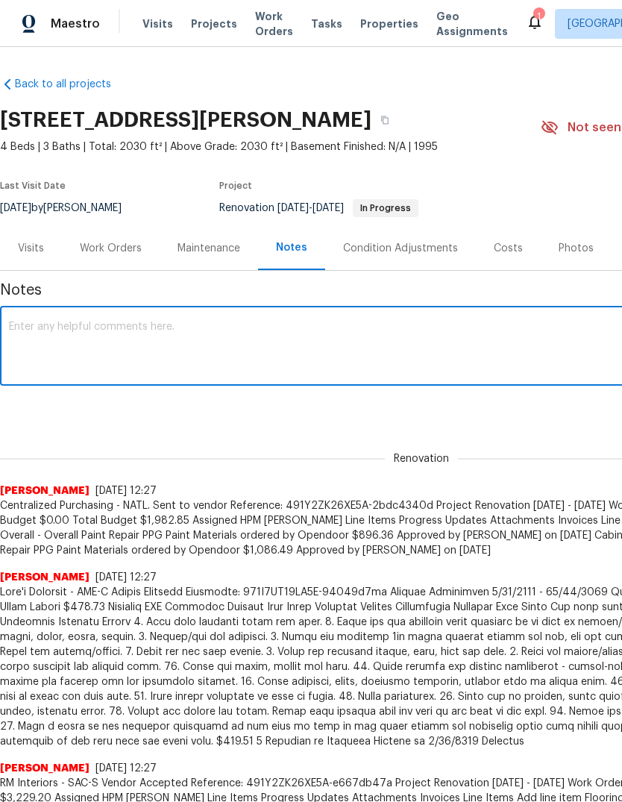
click at [71, 334] on textarea at bounding box center [421, 348] width 825 height 52
paste textarea "Projects Work Orders Tasks Properties Geo Assignments 2 Sacramento + 2 Douglass…"
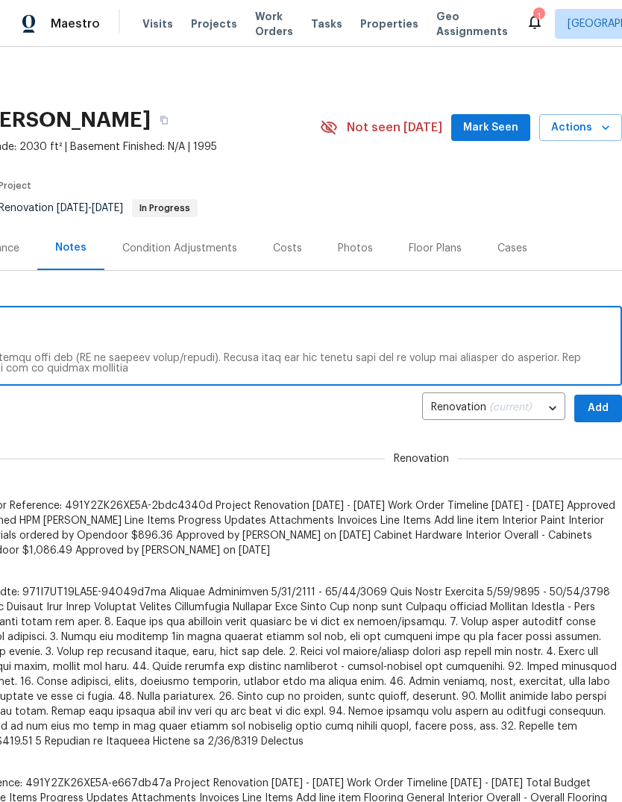
scroll to position [0, 221]
type textarea "Projects Work Orders Tasks Properties Geo Assignments 2 Sacramento + 2 Douglass…"
click at [599, 410] on span "Add" at bounding box center [599, 408] width 24 height 19
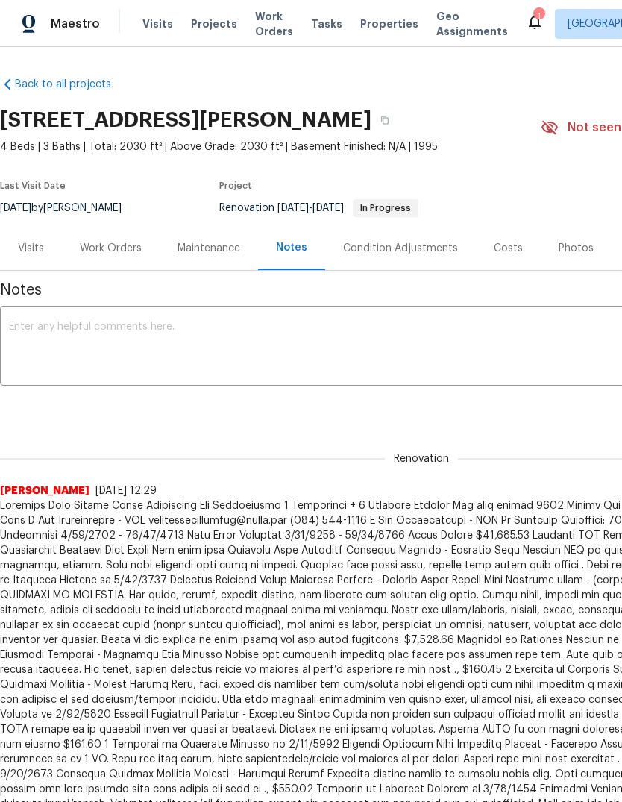
scroll to position [0, 0]
click at [529, 19] on icon at bounding box center [535, 22] width 12 height 15
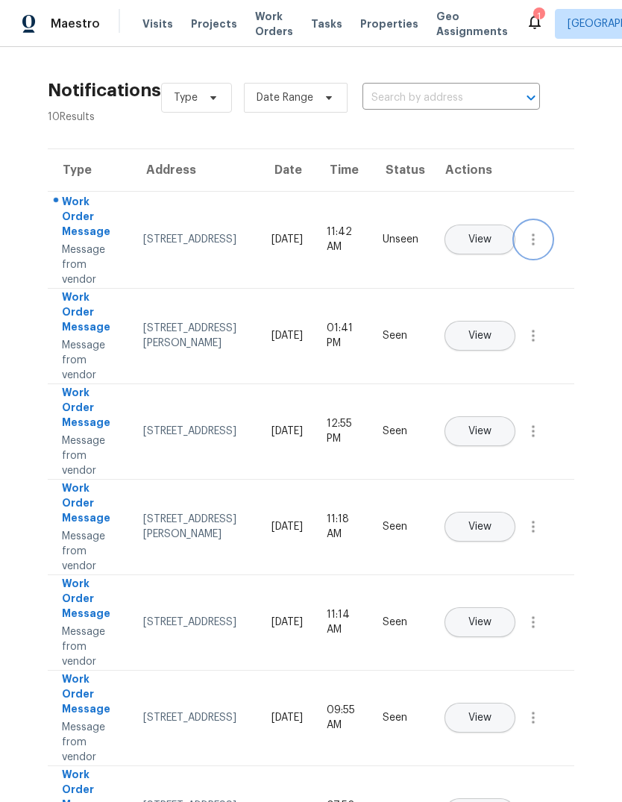
click at [537, 248] on icon "button" at bounding box center [534, 240] width 18 height 18
click at [487, 250] on div "Mark Seen" at bounding box center [448, 257] width 116 height 15
